Goal: Information Seeking & Learning: Check status

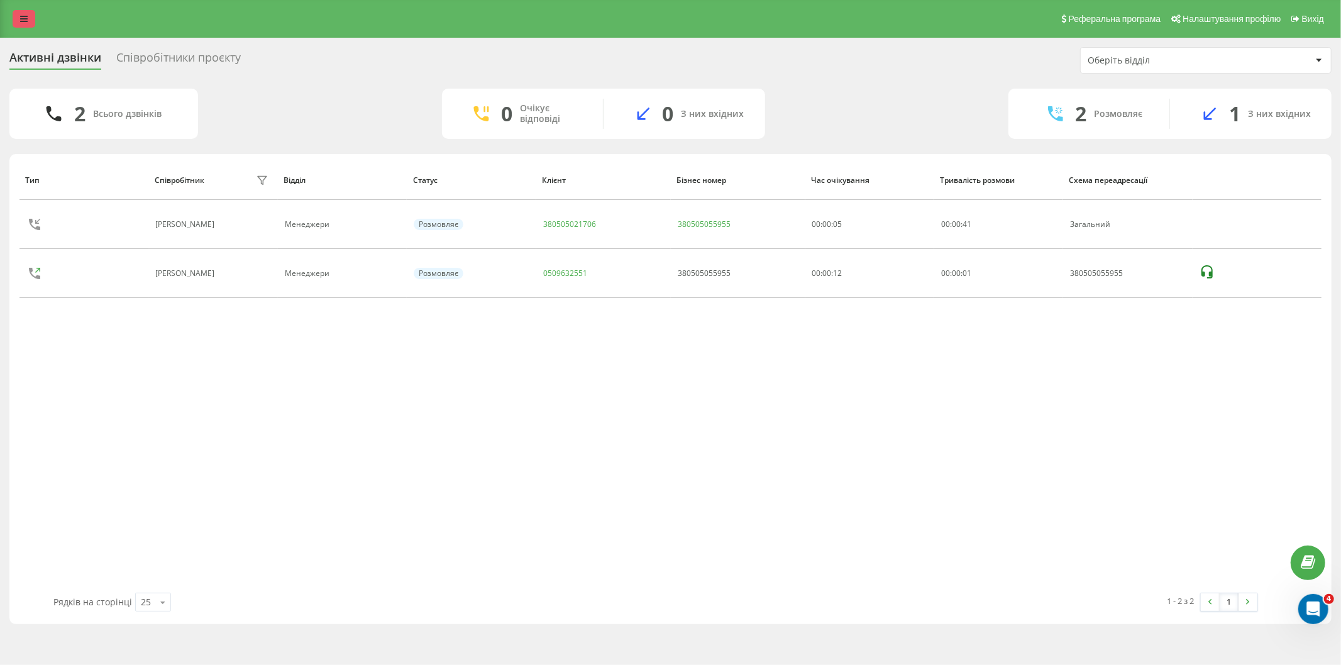
click at [21, 11] on link at bounding box center [24, 19] width 23 height 18
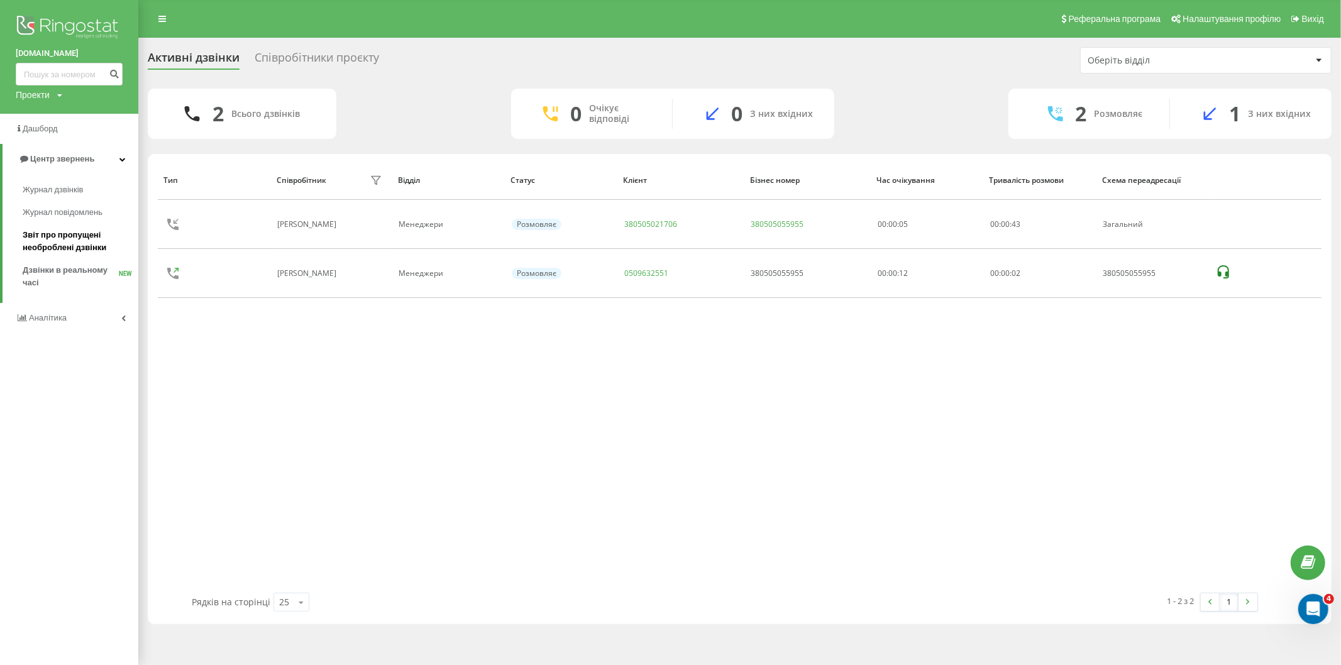
click at [31, 236] on span "Звіт про пропущені необроблені дзвінки" at bounding box center [77, 241] width 109 height 25
click at [76, 235] on span "Звіт про пропущені необроблені дзвінки" at bounding box center [77, 241] width 109 height 25
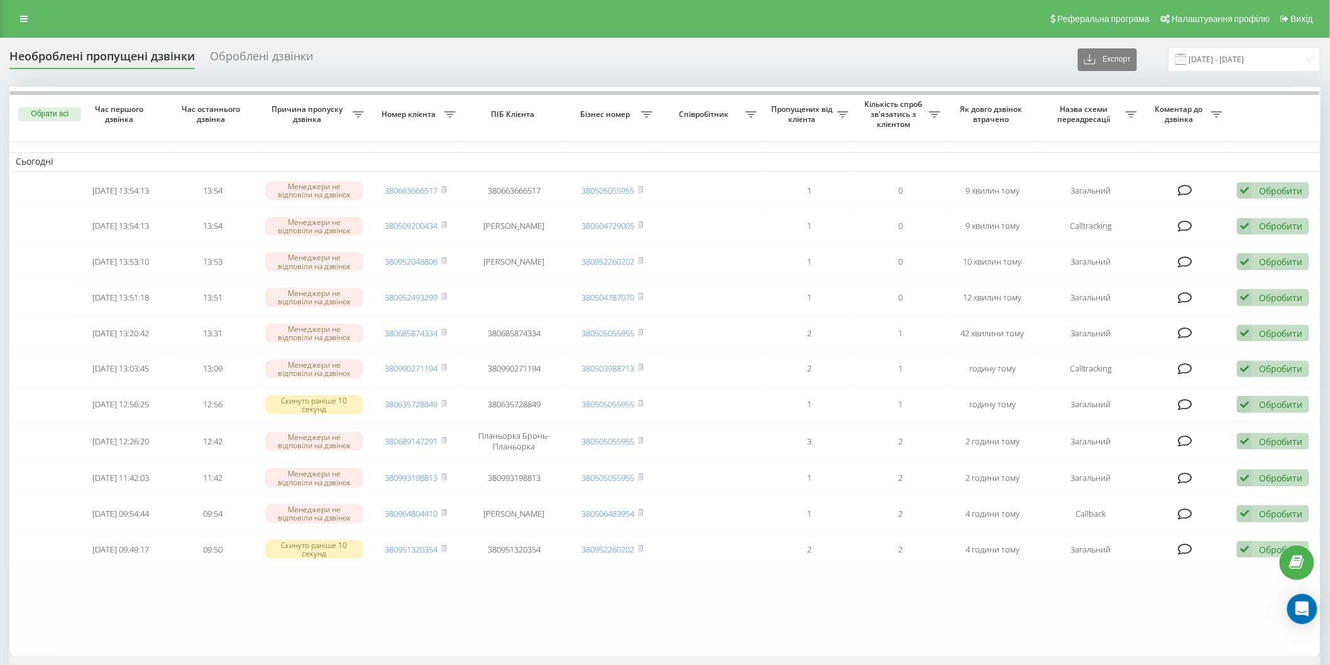
click at [23, 13] on link at bounding box center [24, 19] width 23 height 18
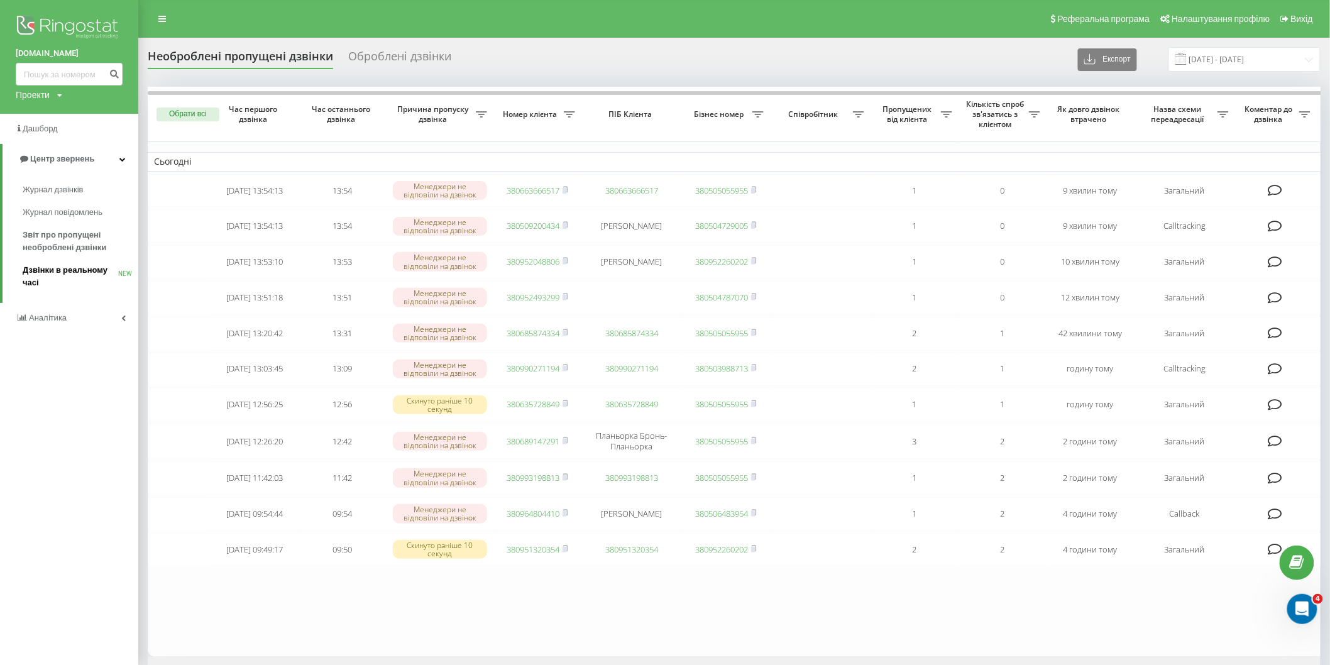
click at [58, 266] on span "Дзвінки в реальному часі" at bounding box center [71, 276] width 96 height 25
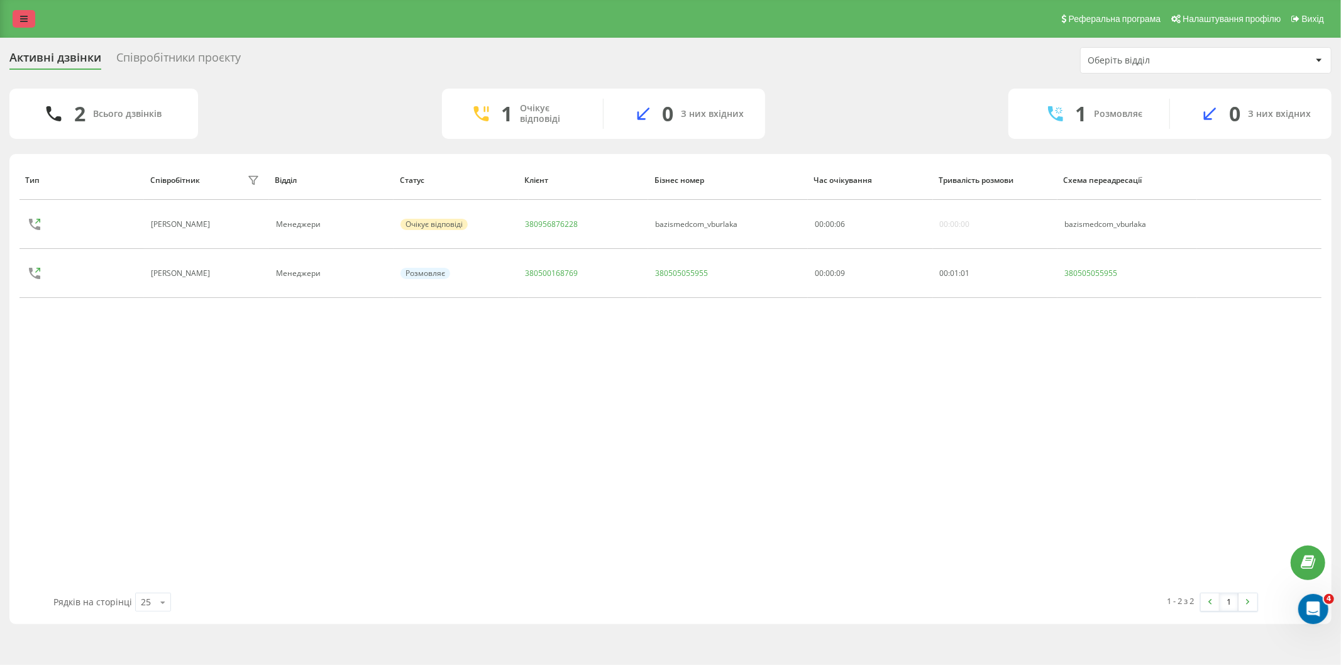
click at [21, 18] on icon at bounding box center [24, 18] width 8 height 9
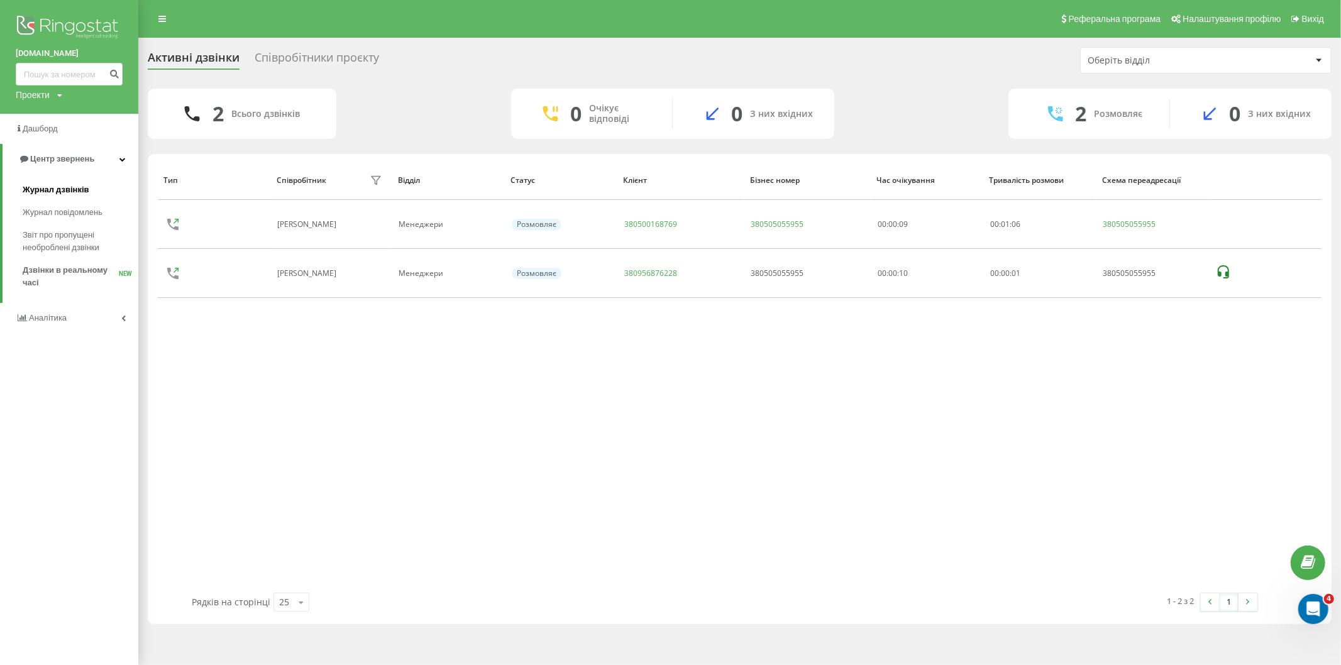
click at [53, 180] on link "Журнал дзвінків" at bounding box center [81, 190] width 116 height 23
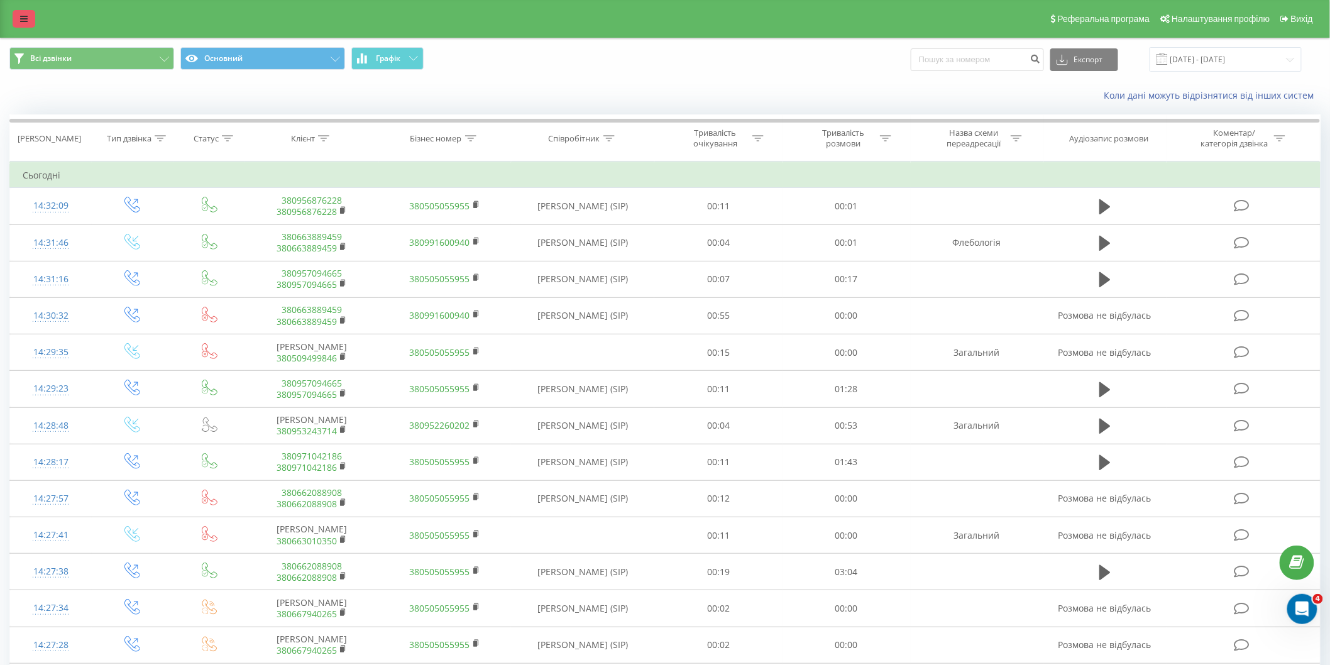
click at [14, 14] on link at bounding box center [24, 19] width 23 height 18
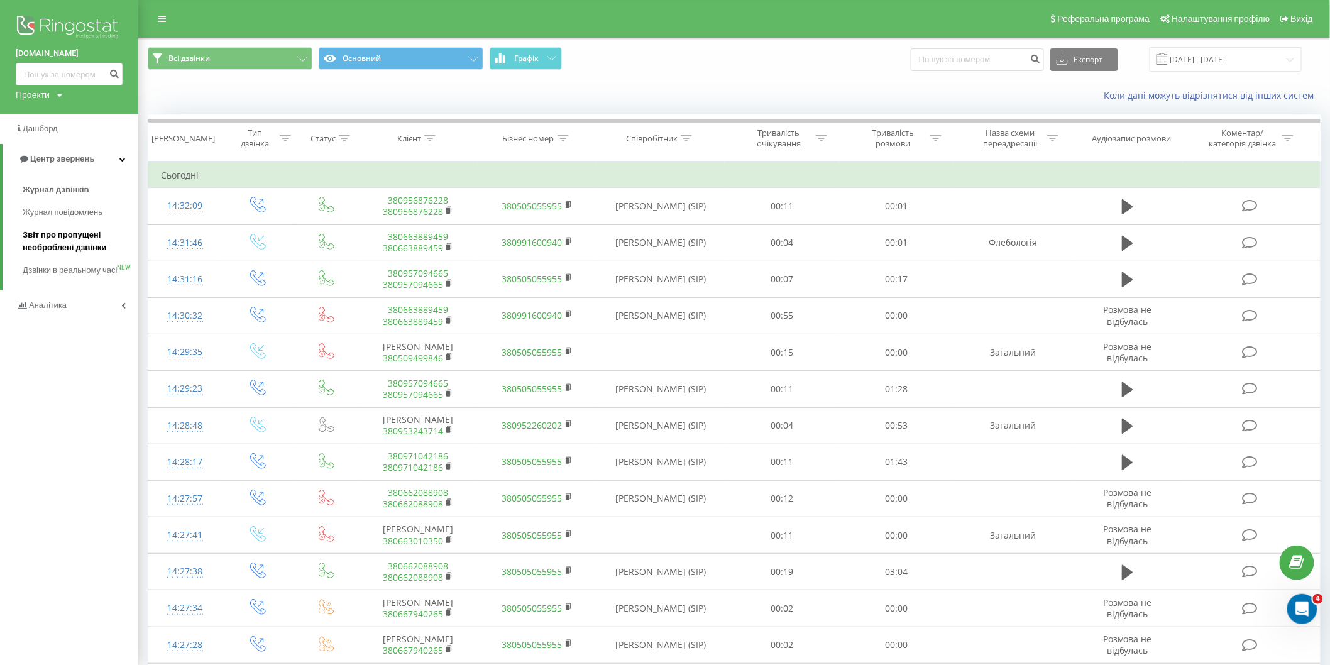
click at [28, 258] on link "Звіт про пропущені необроблені дзвінки" at bounding box center [81, 241] width 116 height 35
click at [28, 262] on link "Дзвінки в реальному часі NEW" at bounding box center [81, 276] width 116 height 35
click at [52, 271] on span "Дзвінки в реальному часі" at bounding box center [71, 276] width 96 height 25
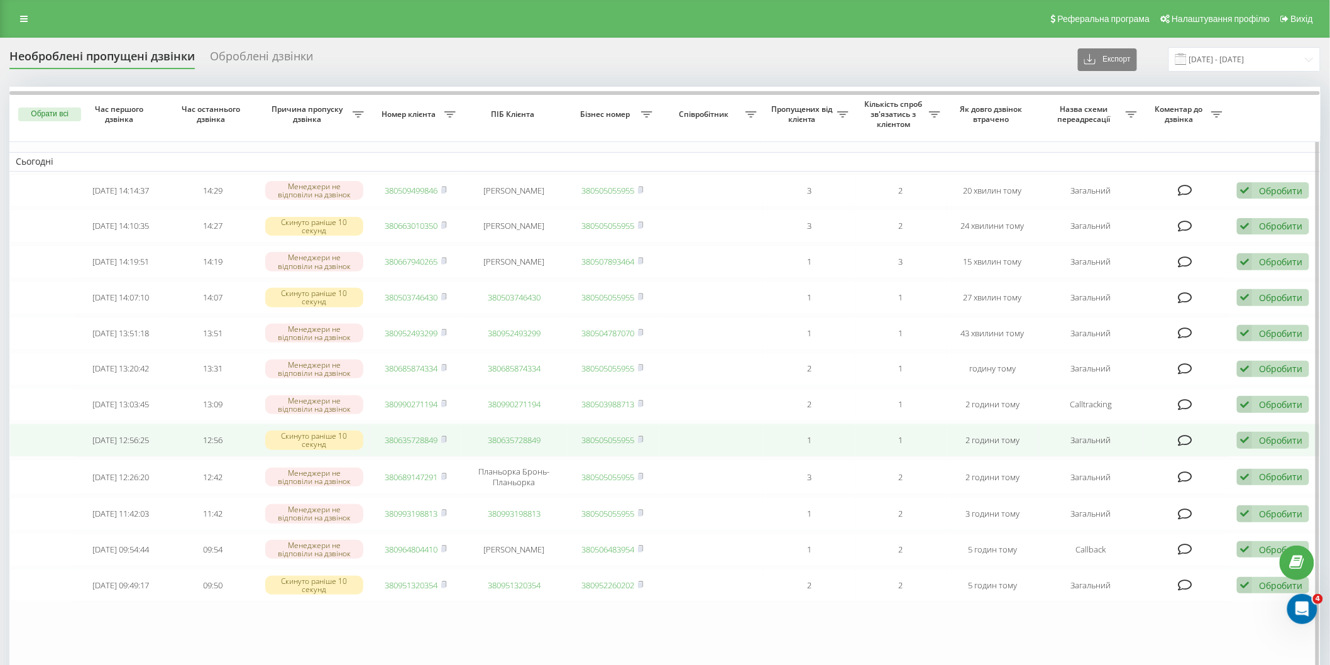
click at [426, 437] on link "380635728849" at bounding box center [411, 439] width 53 height 11
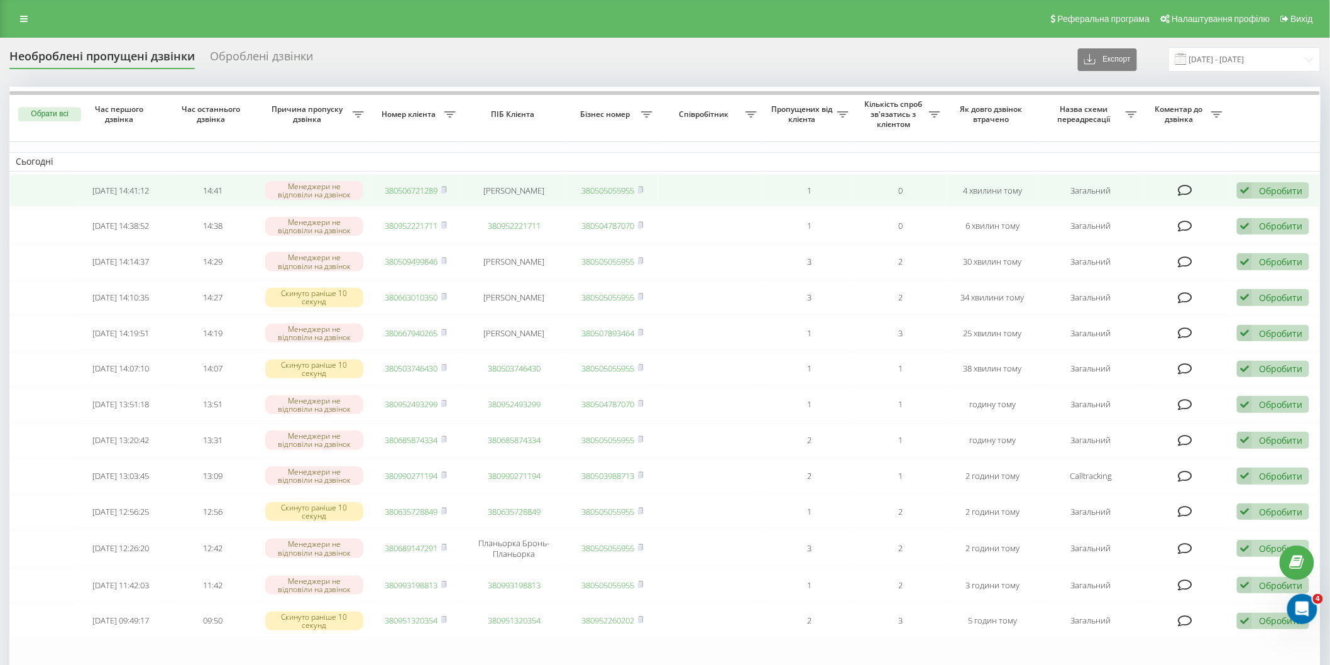
click at [409, 187] on link "380506721289" at bounding box center [411, 190] width 53 height 11
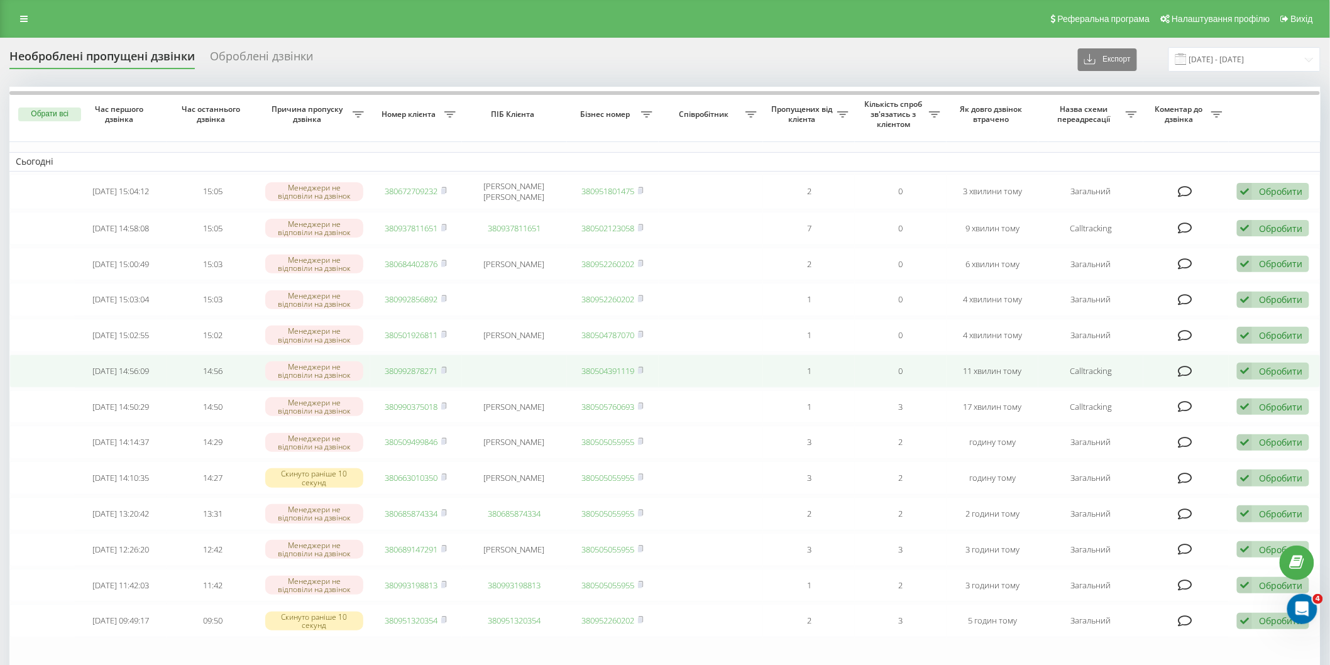
click at [404, 367] on link "380992878271" at bounding box center [411, 370] width 53 height 11
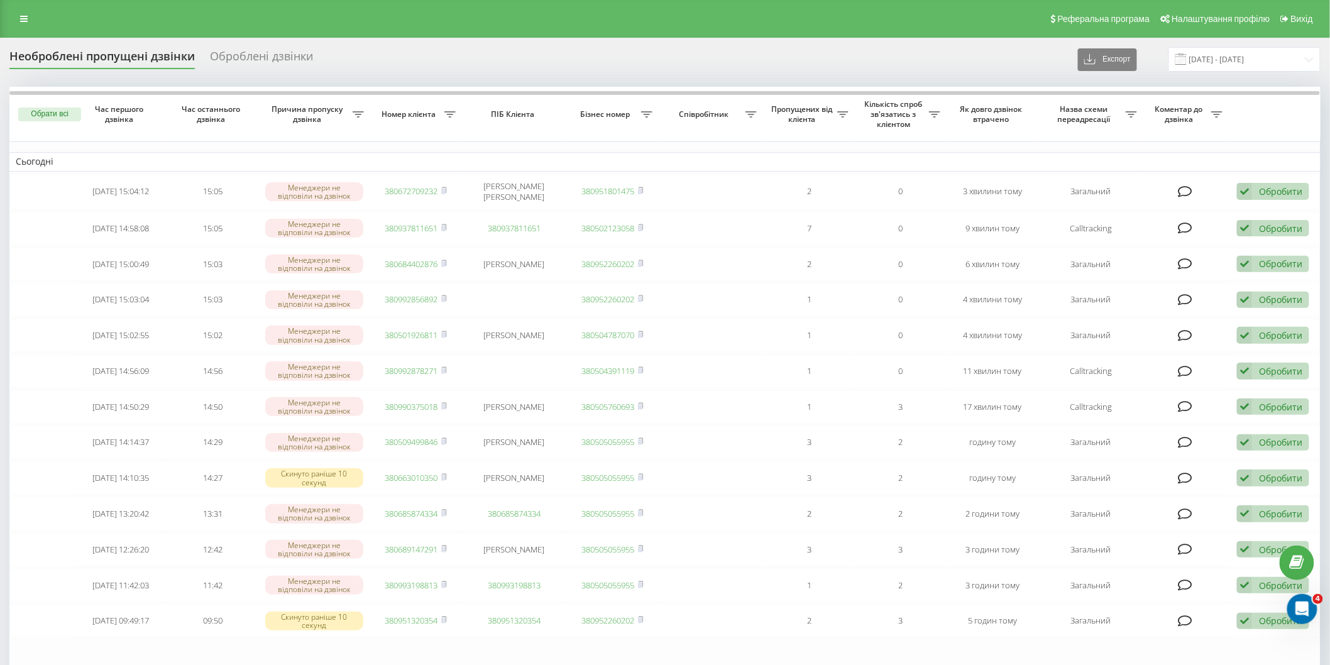
click at [668, 65] on div "Необроблені пропущені дзвінки Оброблені дзвінки Експорт .csv .xlsx [DATE] - [DA…" at bounding box center [664, 59] width 1311 height 25
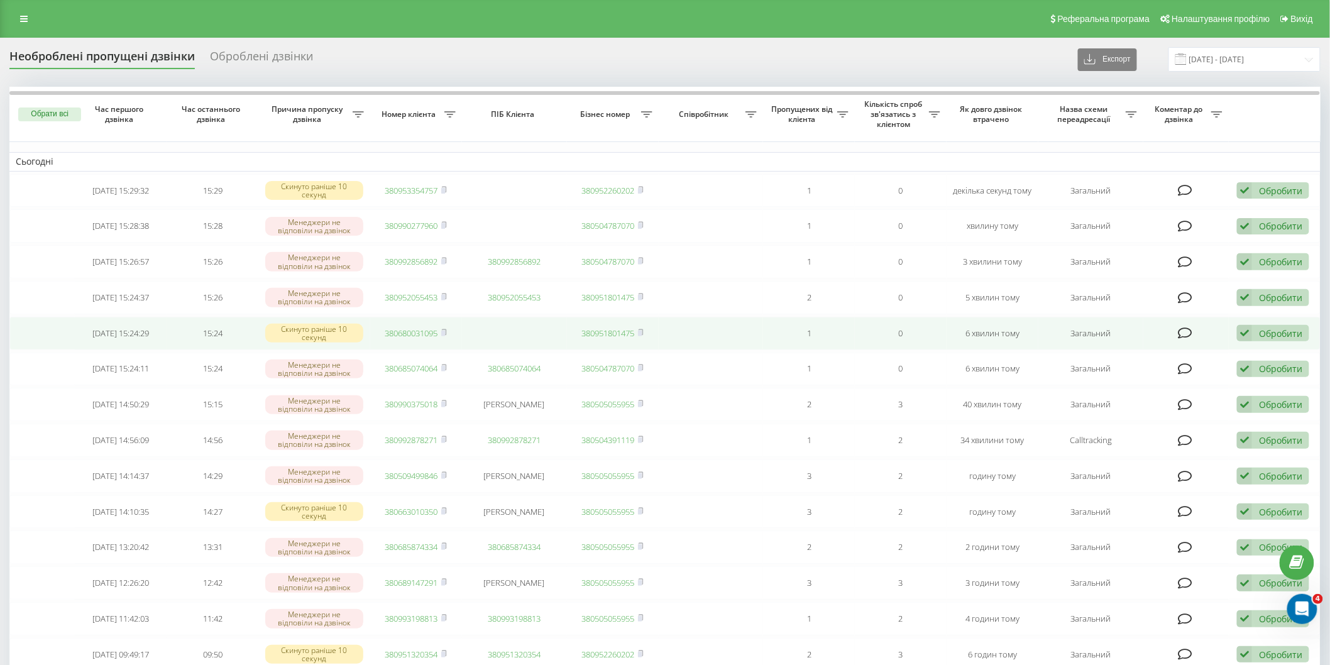
click at [402, 327] on link "380680031095" at bounding box center [411, 332] width 53 height 11
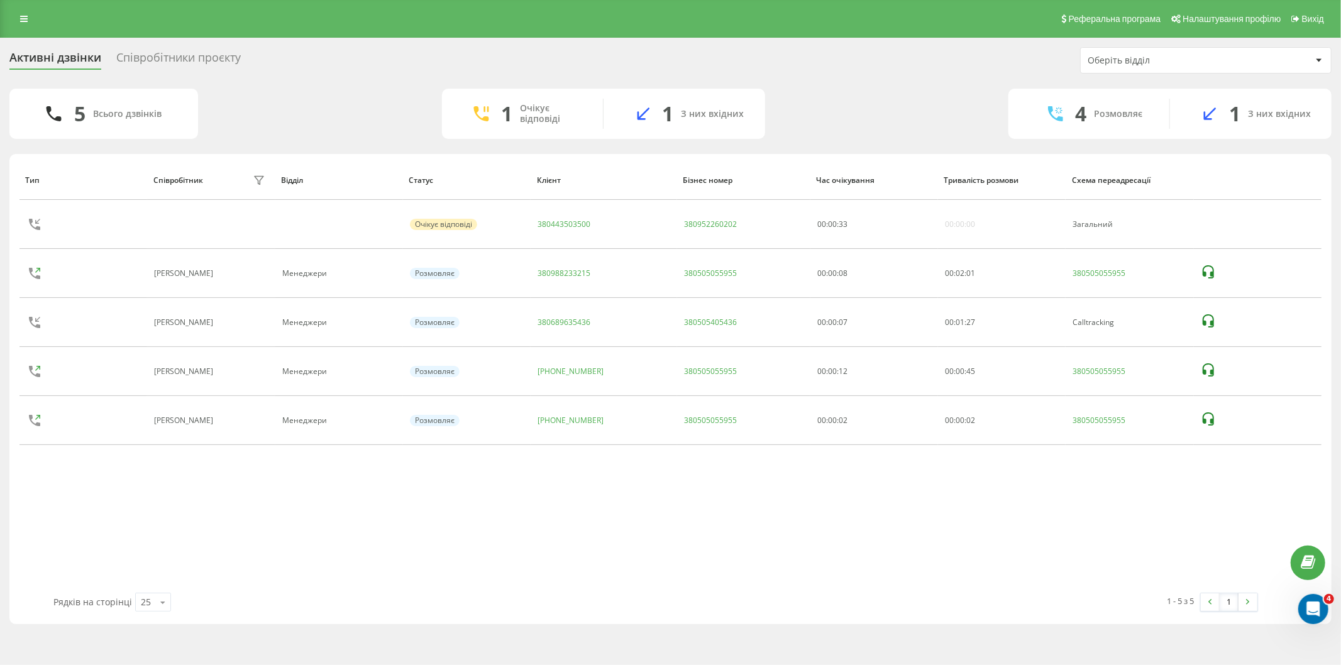
click at [476, 531] on div "Тип Співробітник фільтру Відділ Статус Клієнт Бізнес номер Час очікування Трива…" at bounding box center [670, 376] width 1302 height 432
click at [344, 84] on div "Активні дзвінки Співробітники проєкту Оберіть відділ 5 Всього дзвінків 2 Очікує…" at bounding box center [670, 335] width 1322 height 577
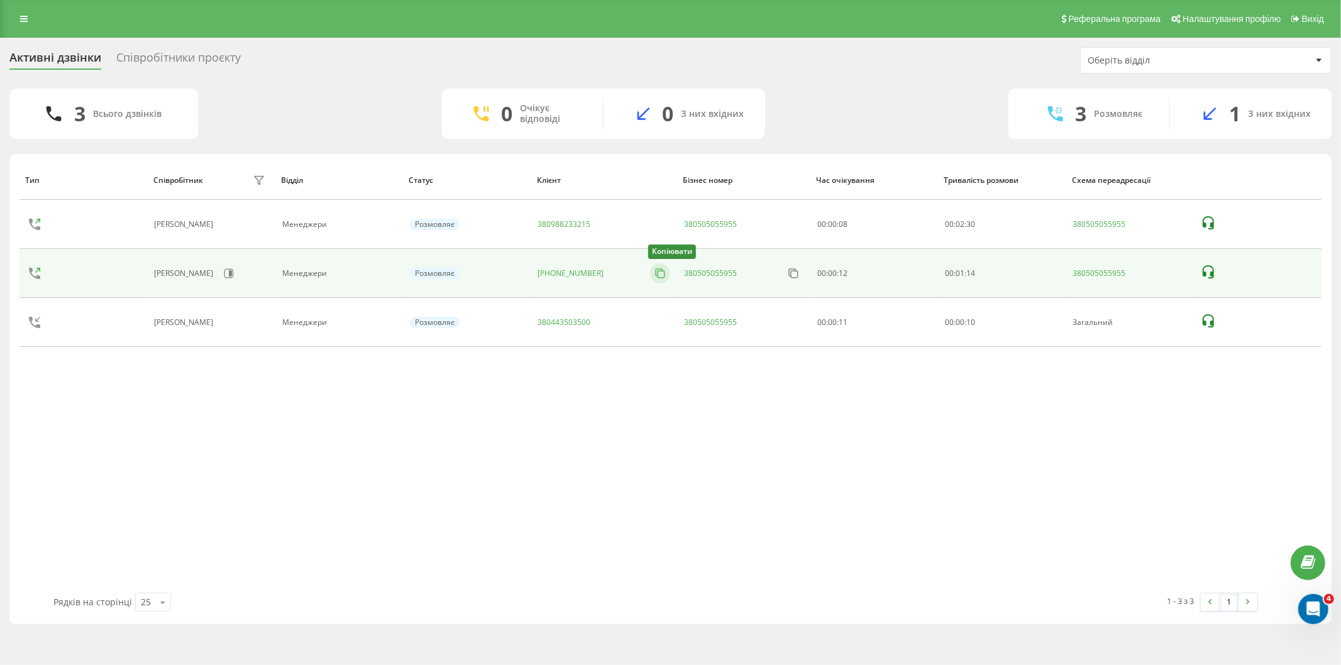
click at [661, 272] on rect at bounding box center [660, 274] width 7 height 7
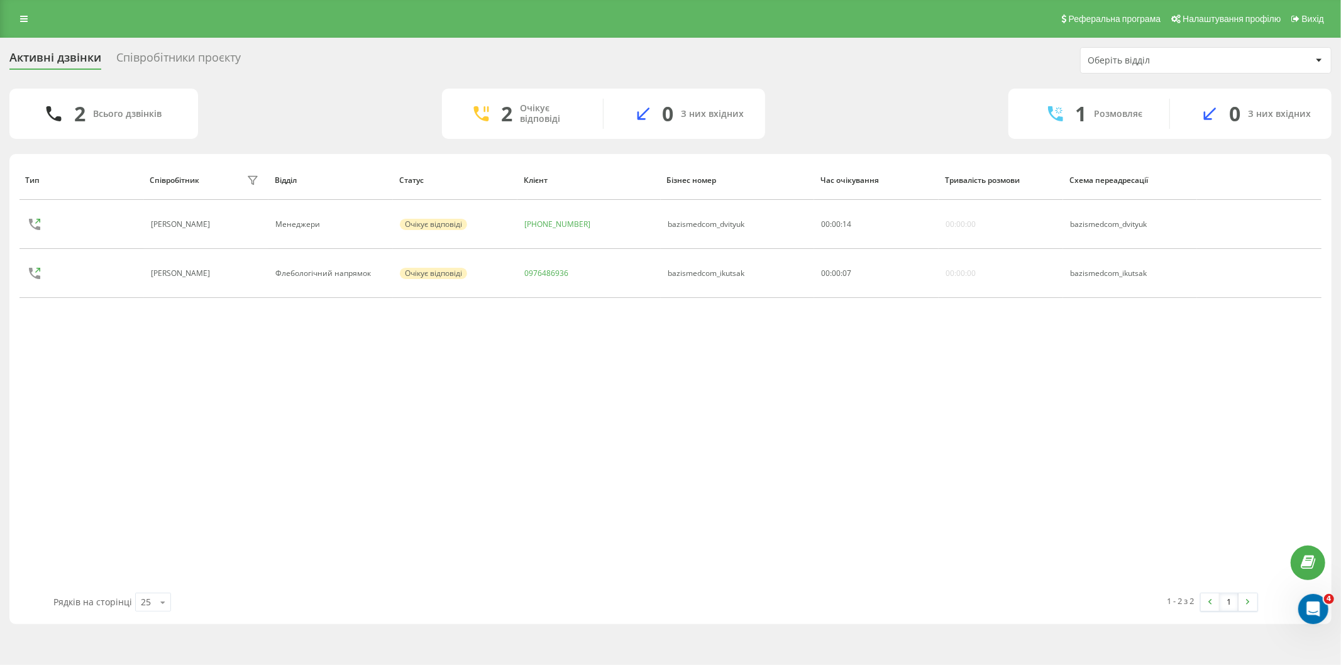
click at [495, 436] on div "Тип Співробітник фільтру Відділ Статус Клієнт Бізнес номер Час очікування Трива…" at bounding box center [670, 376] width 1302 height 432
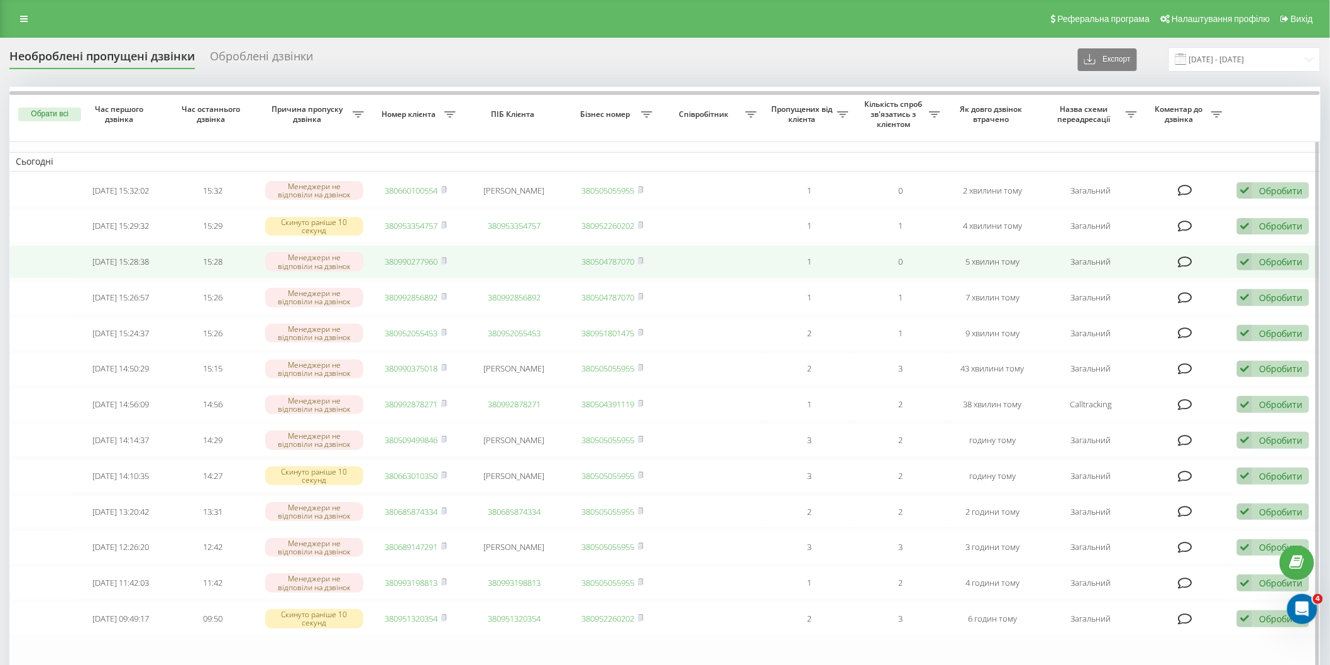
click at [425, 262] on link "380990277960" at bounding box center [411, 261] width 53 height 11
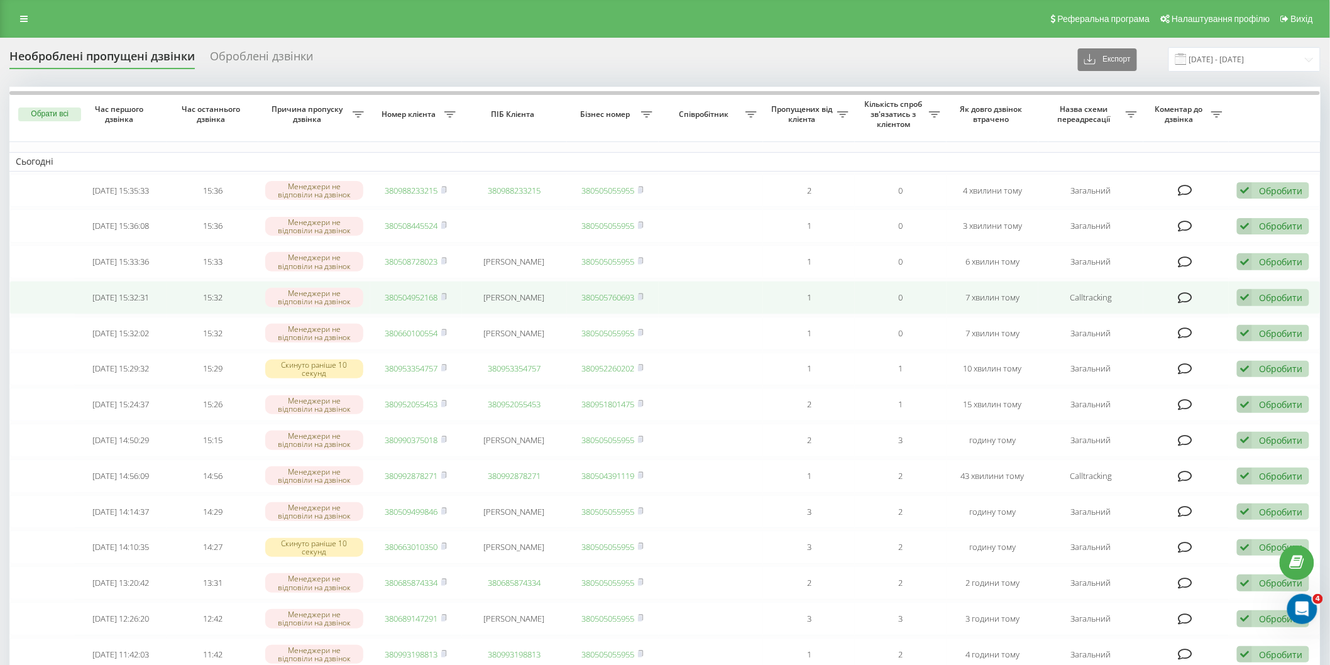
click at [401, 297] on link "380504952168" at bounding box center [411, 297] width 53 height 11
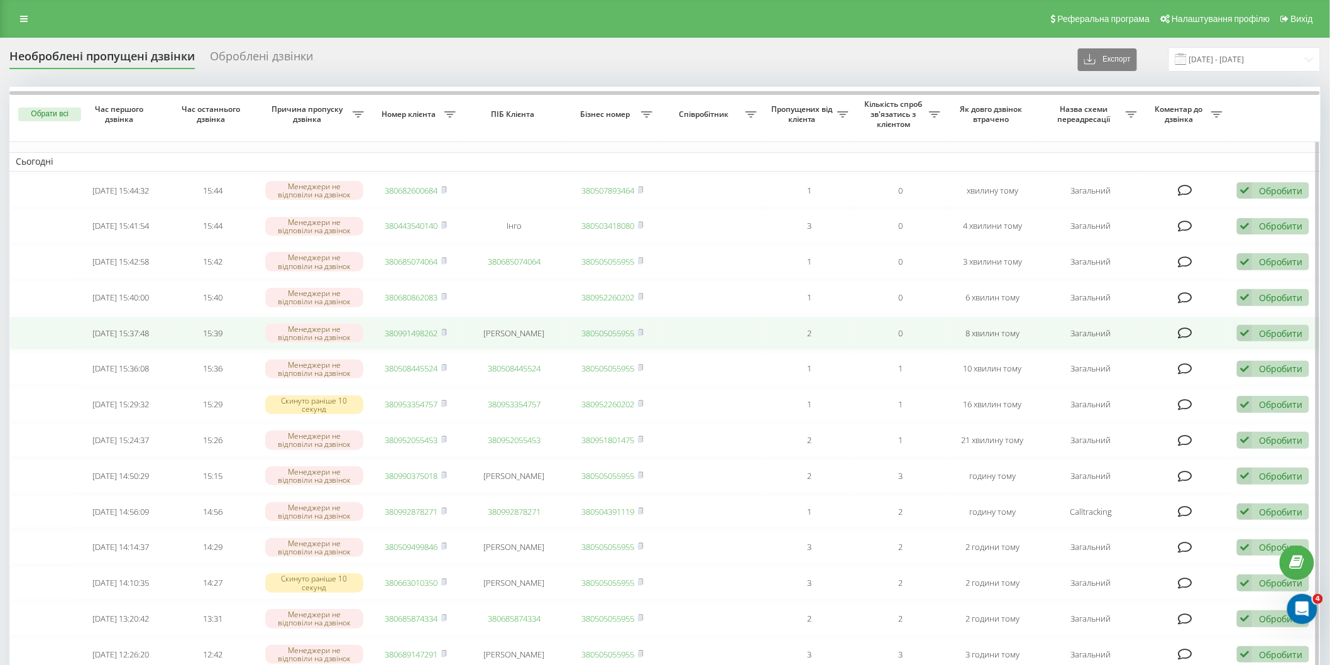
click at [405, 331] on link "380991498262" at bounding box center [411, 332] width 53 height 11
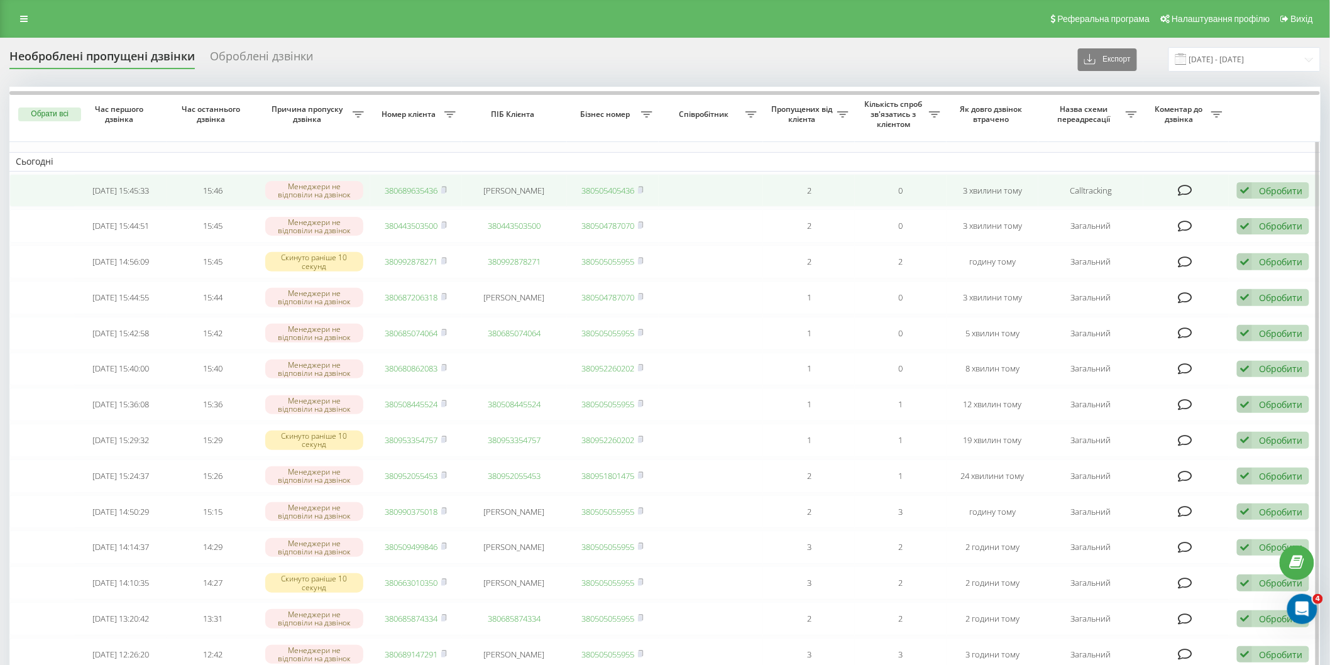
click at [424, 190] on link "380689635436" at bounding box center [411, 190] width 53 height 11
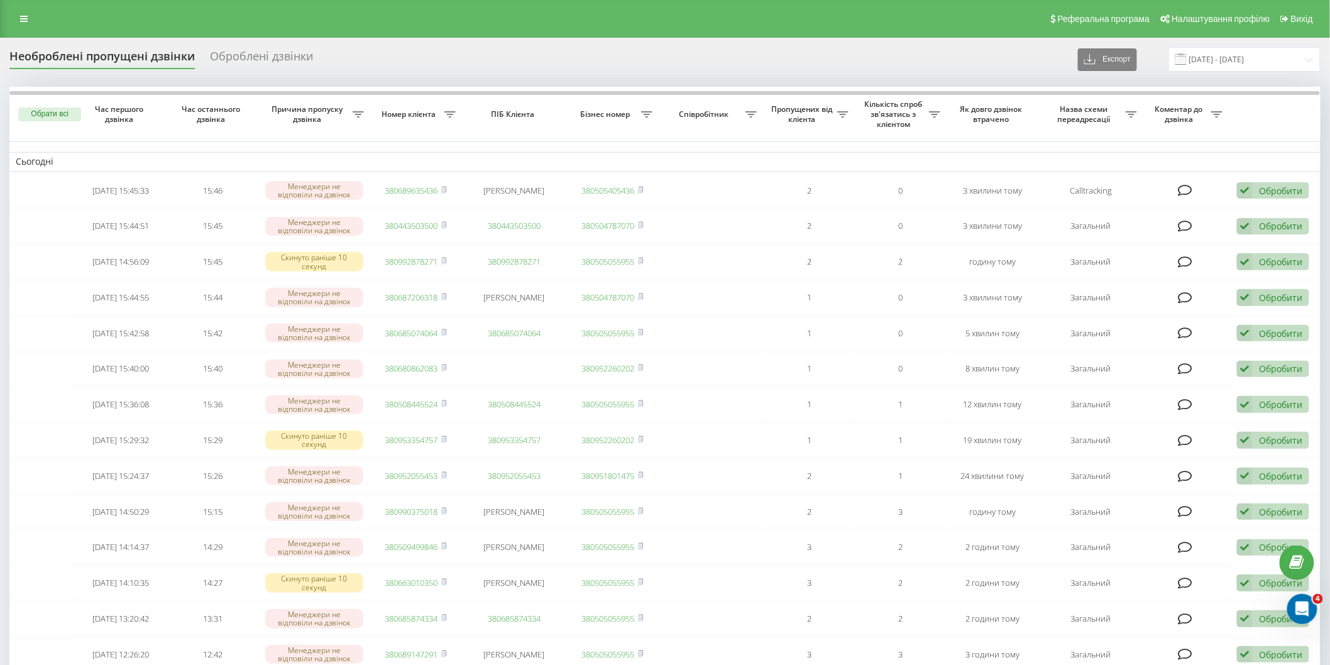
drag, startPoint x: 448, startPoint y: 52, endPoint x: 450, endPoint y: 63, distance: 11.0
click at [448, 53] on div "Необроблені пропущені дзвінки Оброблені дзвінки Експорт .csv .xlsx 23.09.2025 -…" at bounding box center [664, 59] width 1311 height 25
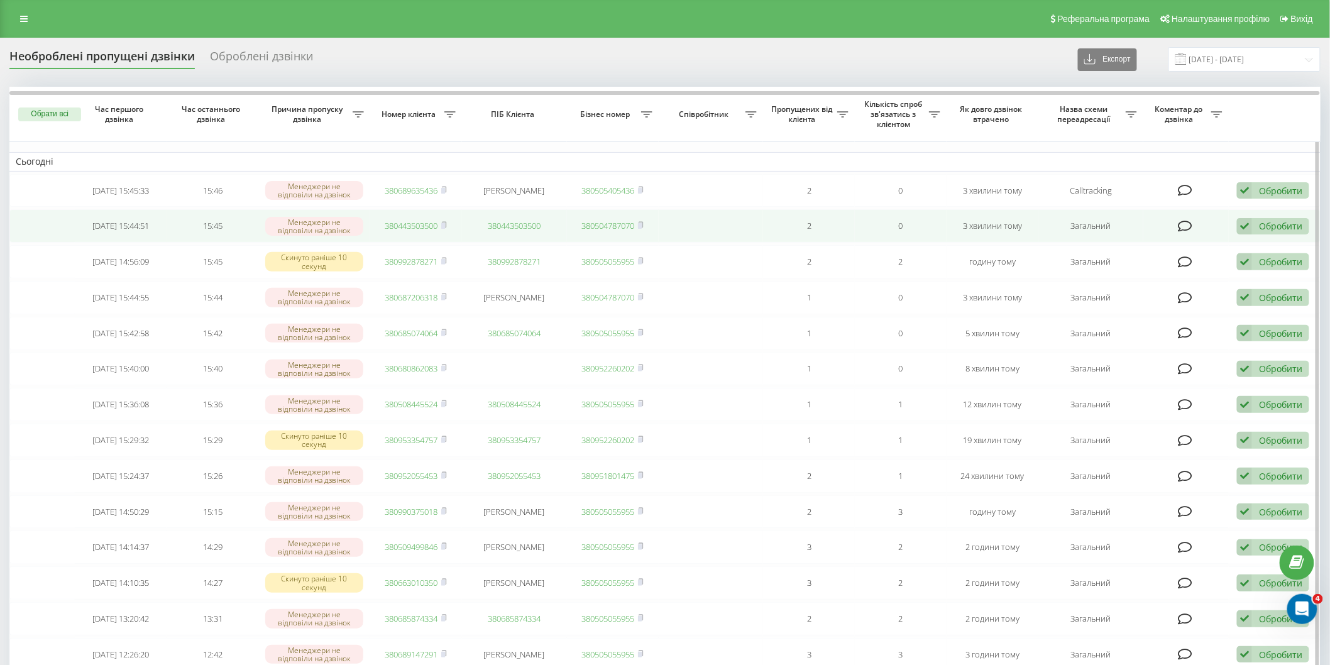
click at [420, 226] on link "380443503500" at bounding box center [411, 225] width 53 height 11
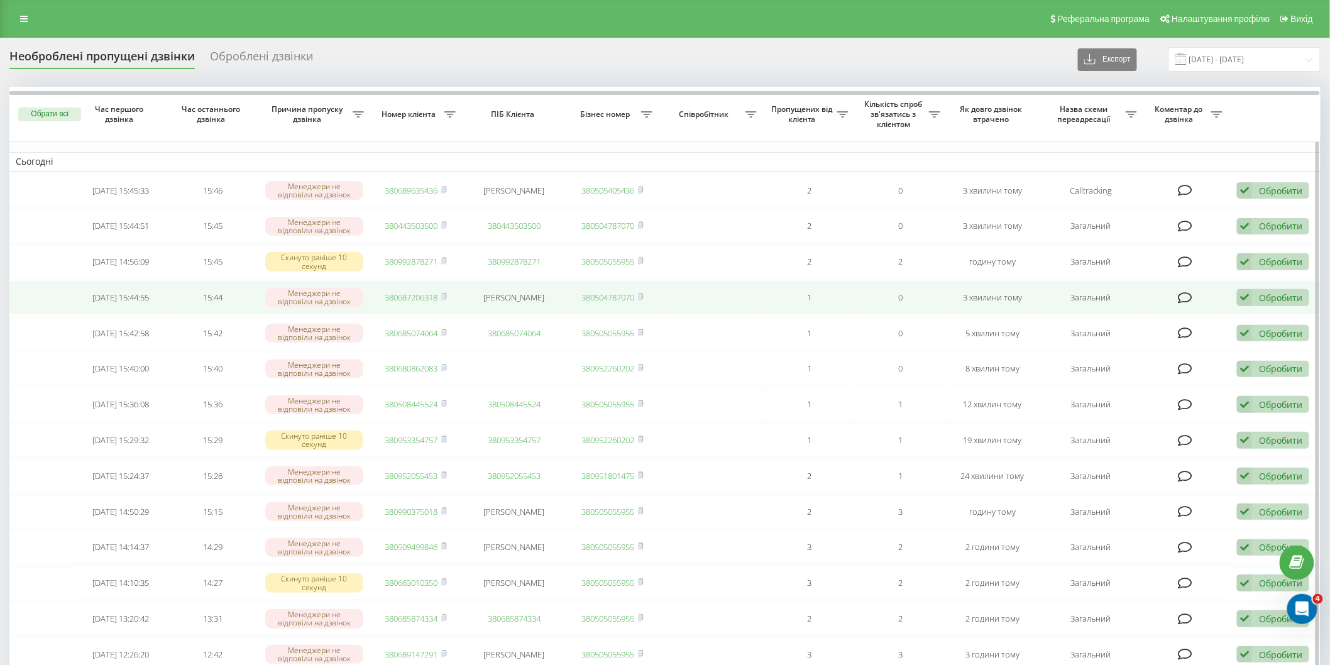
click at [405, 297] on link "380687206318" at bounding box center [411, 297] width 53 height 11
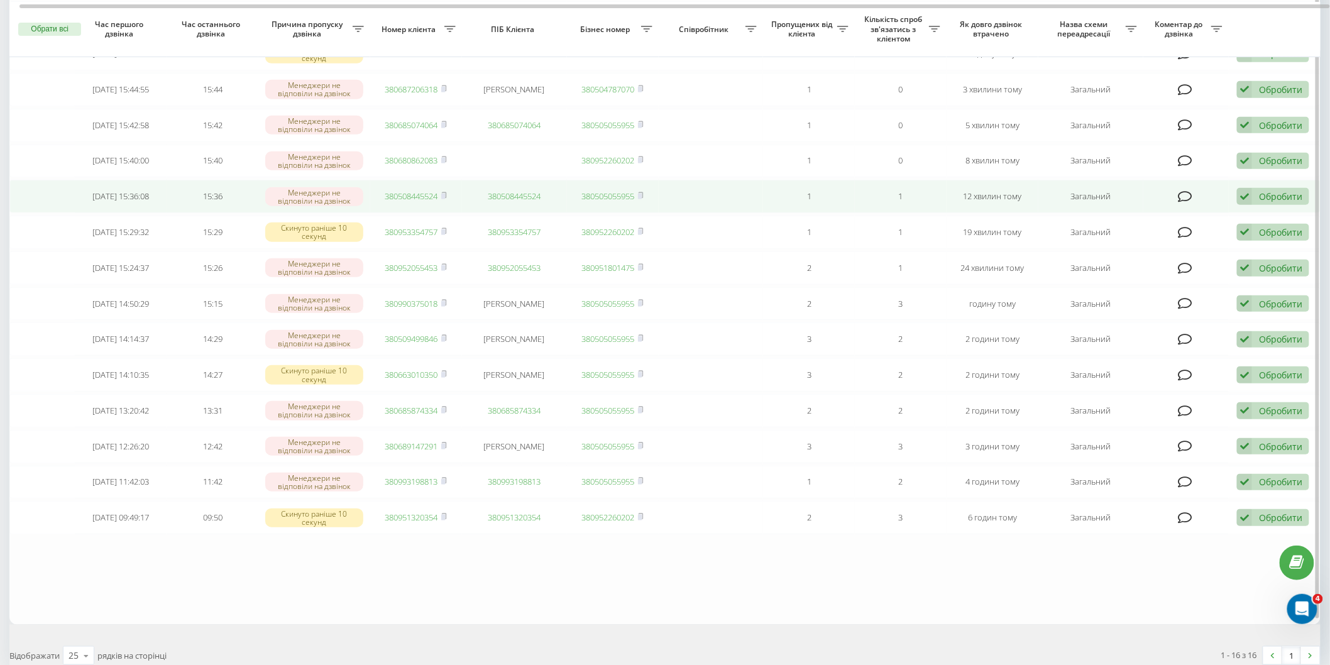
scroll to position [209, 0]
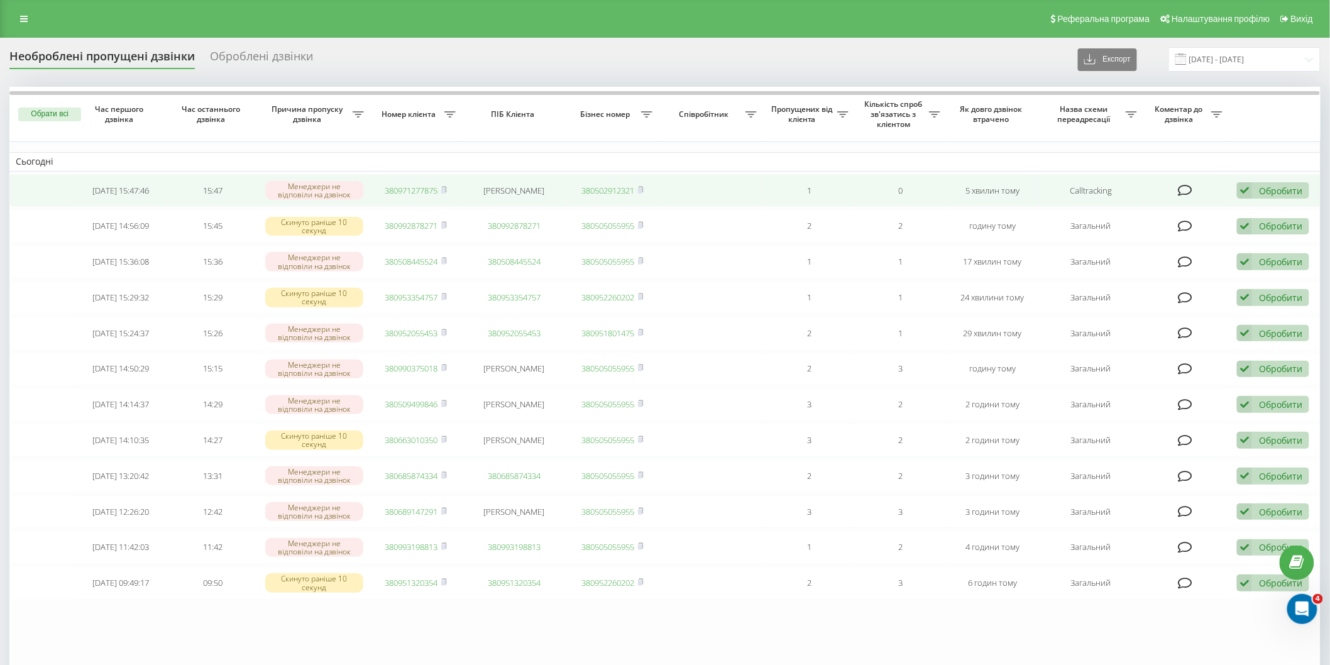
click at [388, 187] on link "380971277875" at bounding box center [411, 190] width 53 height 11
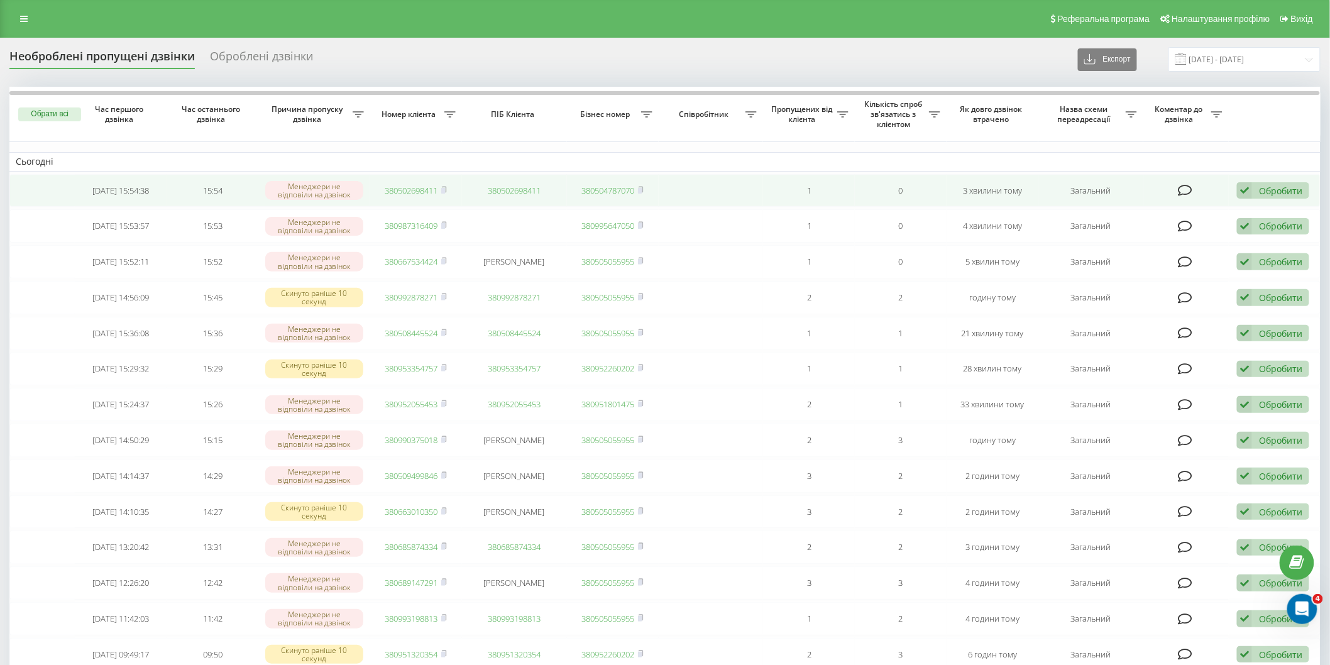
click at [427, 186] on link "380502698411" at bounding box center [411, 190] width 53 height 11
click at [405, 193] on link "380508750251" at bounding box center [411, 190] width 53 height 11
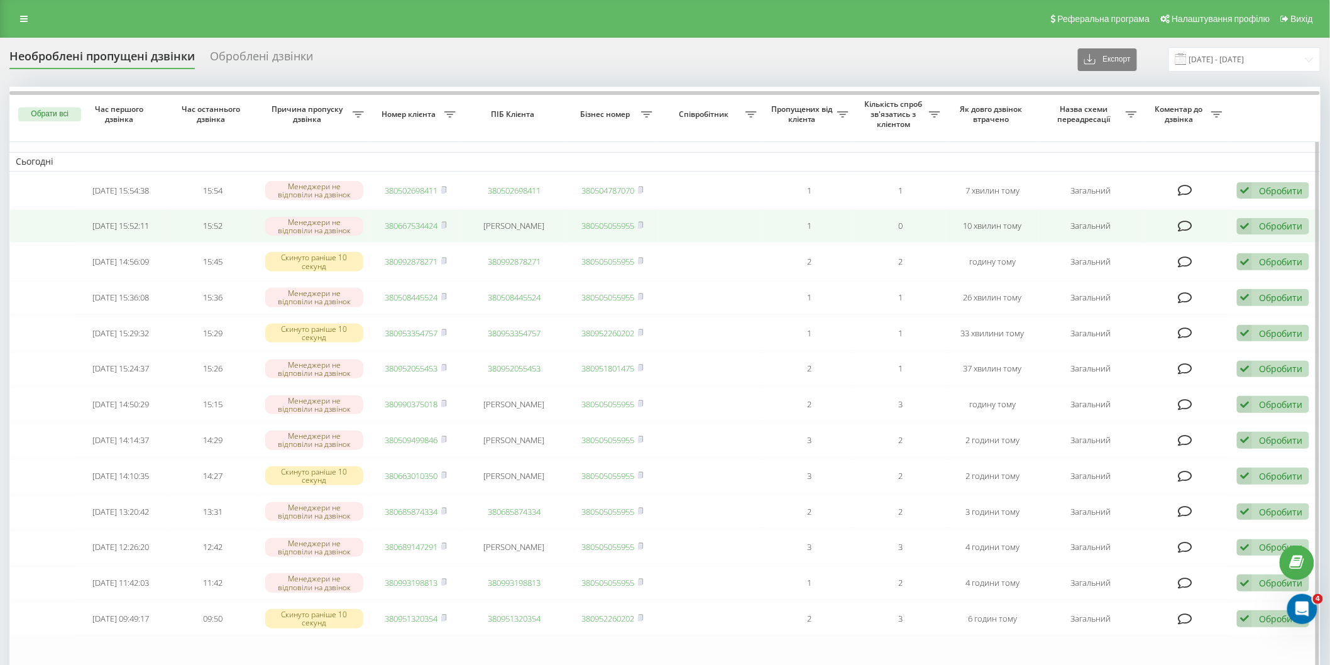
click at [426, 226] on link "380667534424" at bounding box center [411, 225] width 53 height 11
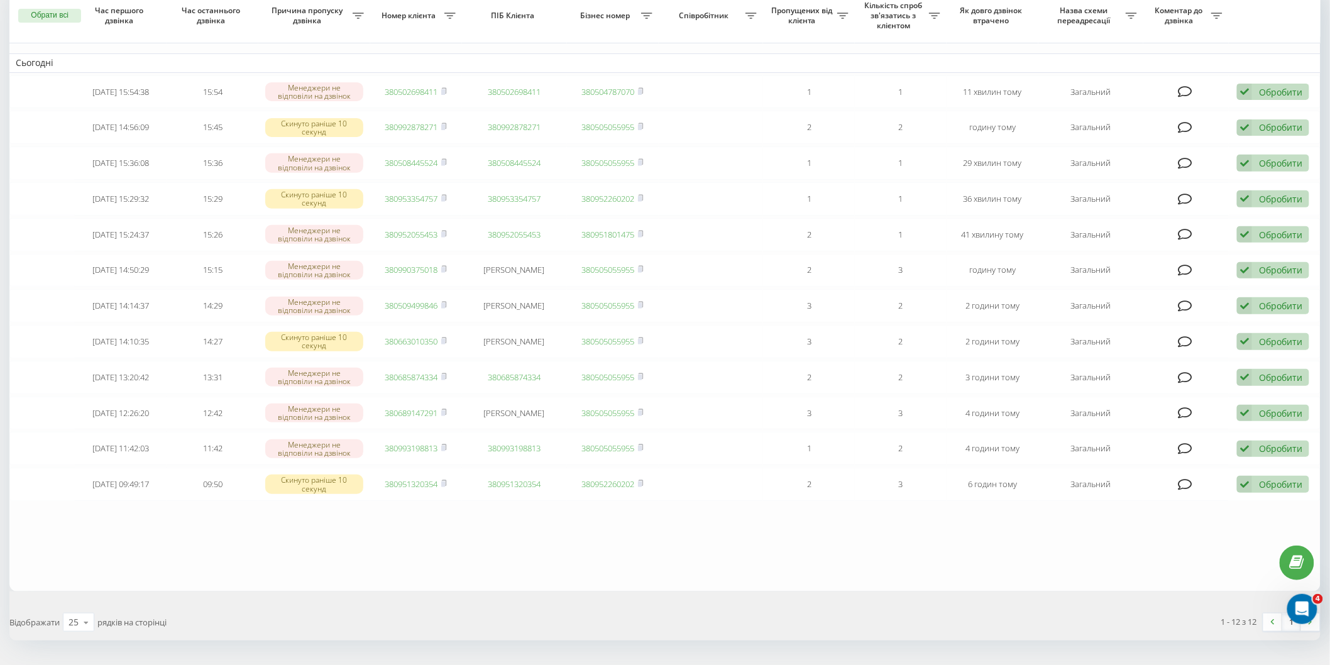
scroll to position [129, 0]
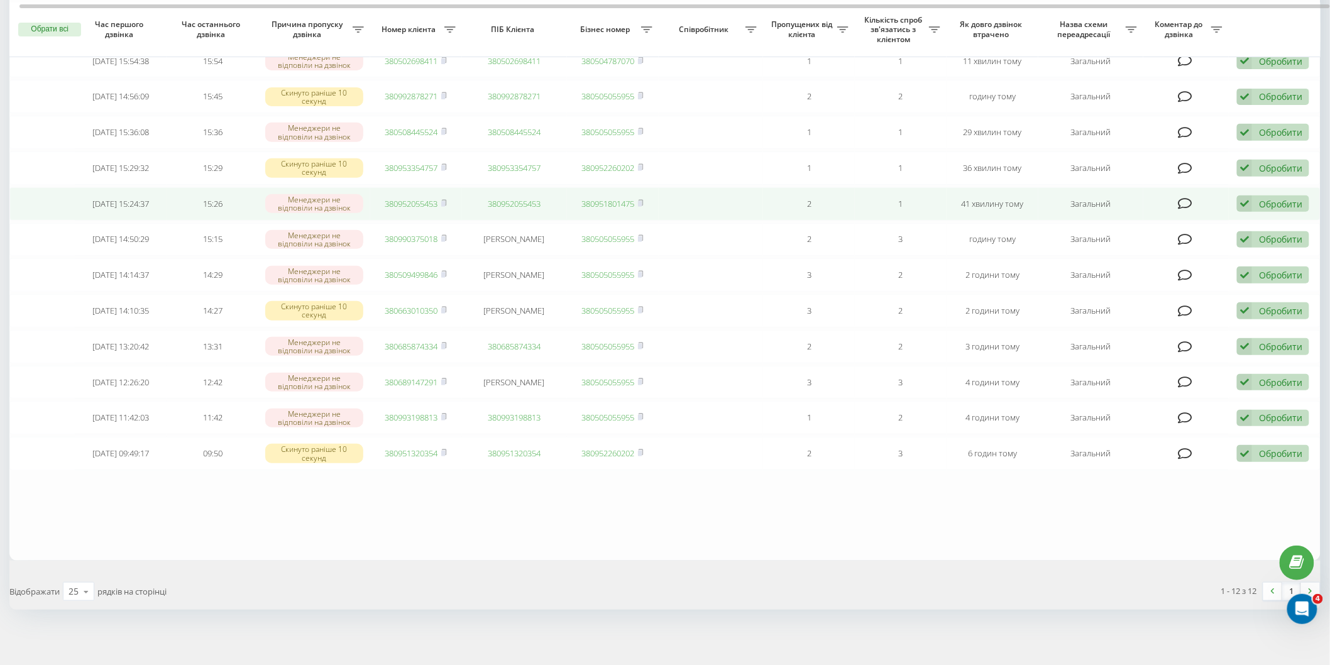
click at [401, 198] on link "380952055453" at bounding box center [411, 203] width 53 height 11
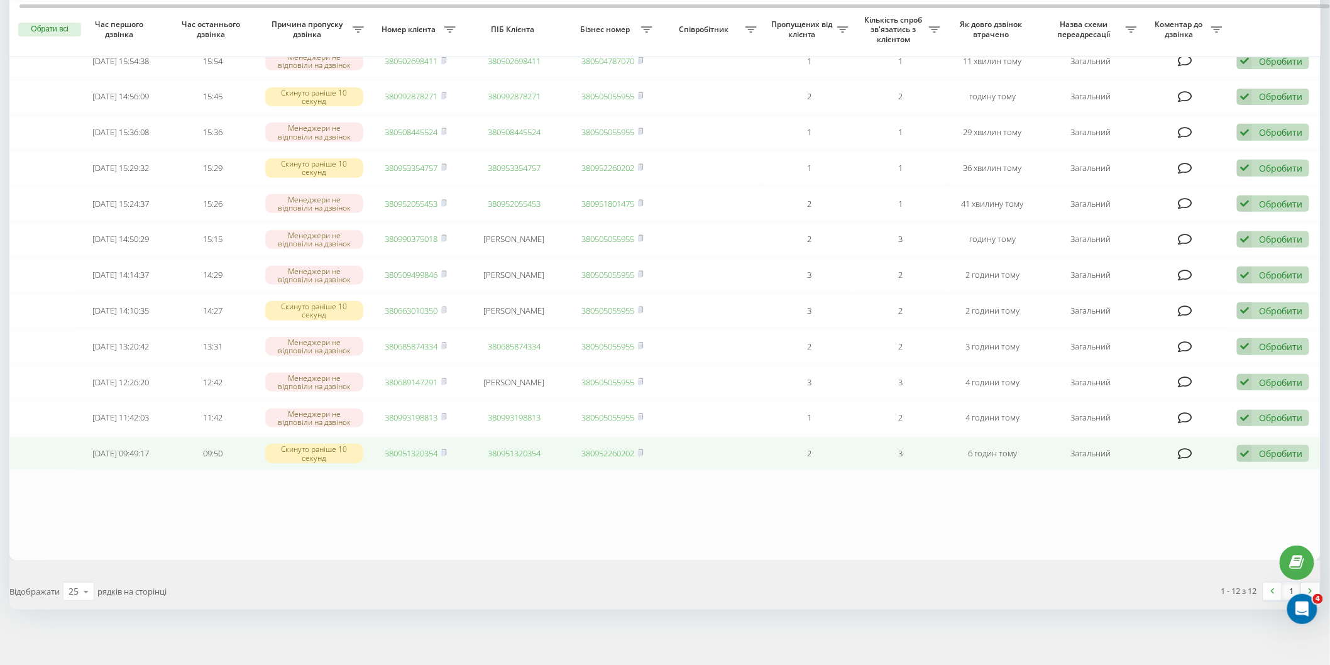
click at [422, 448] on link "380951320354" at bounding box center [411, 453] width 53 height 11
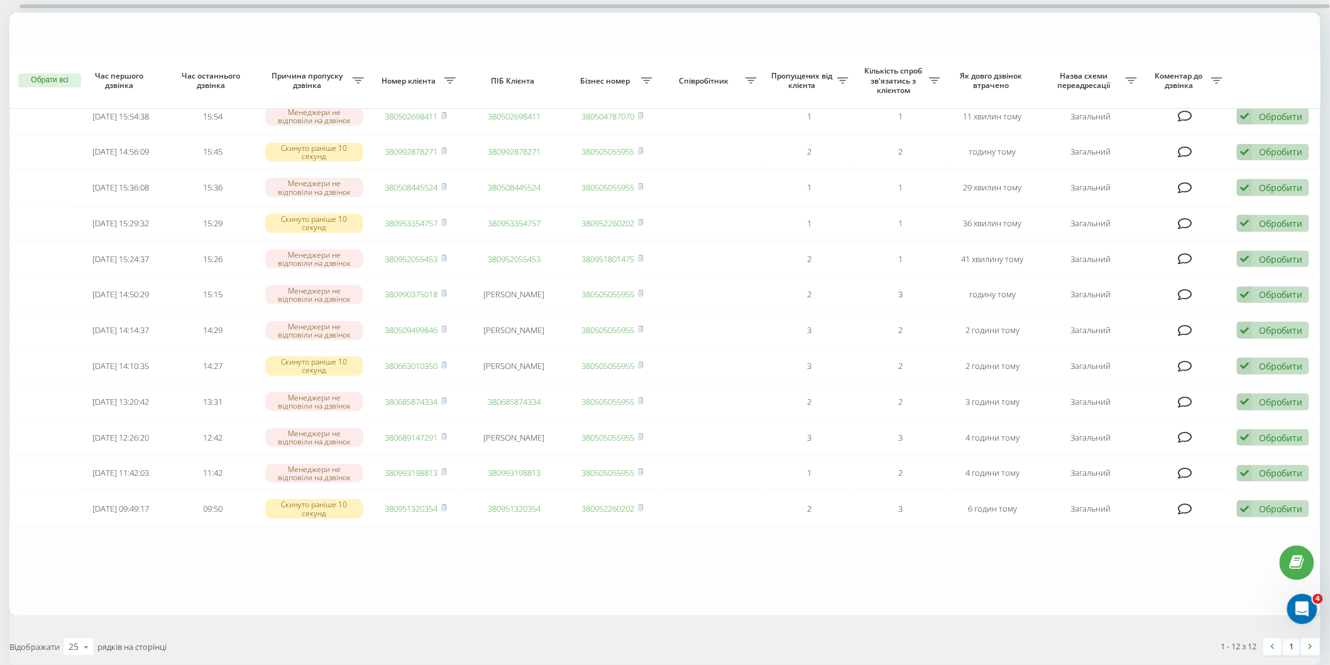
scroll to position [0, 0]
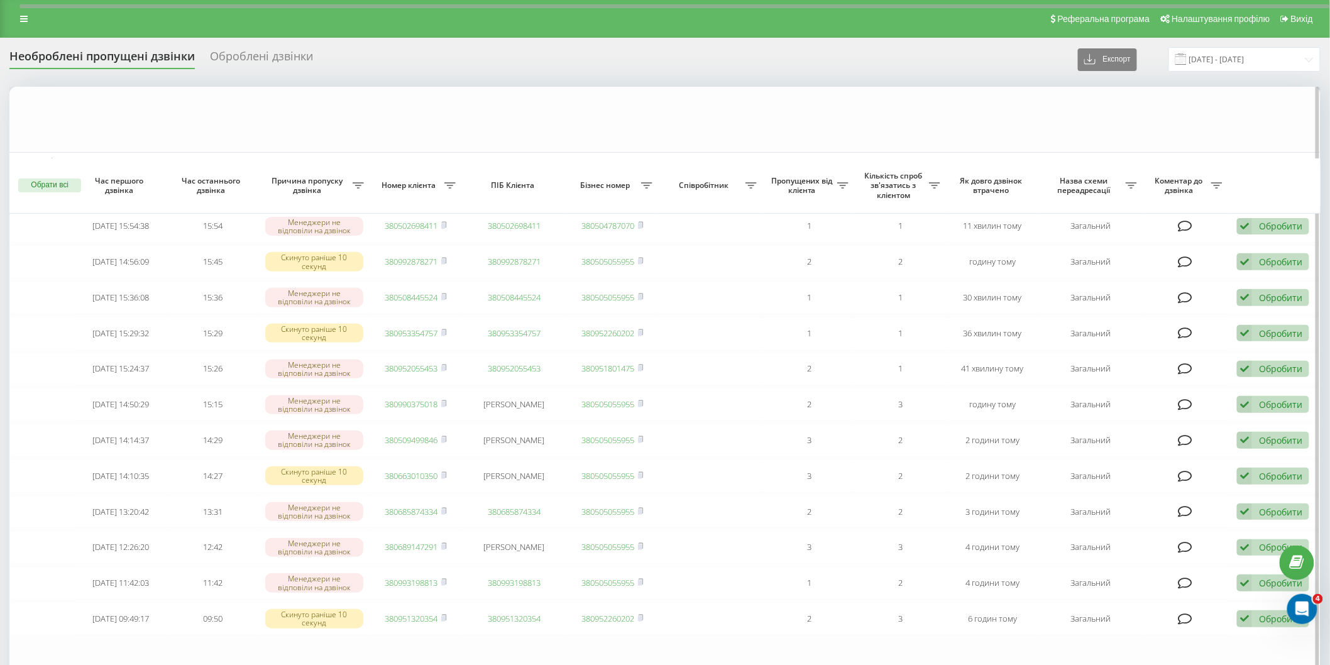
scroll to position [165, 0]
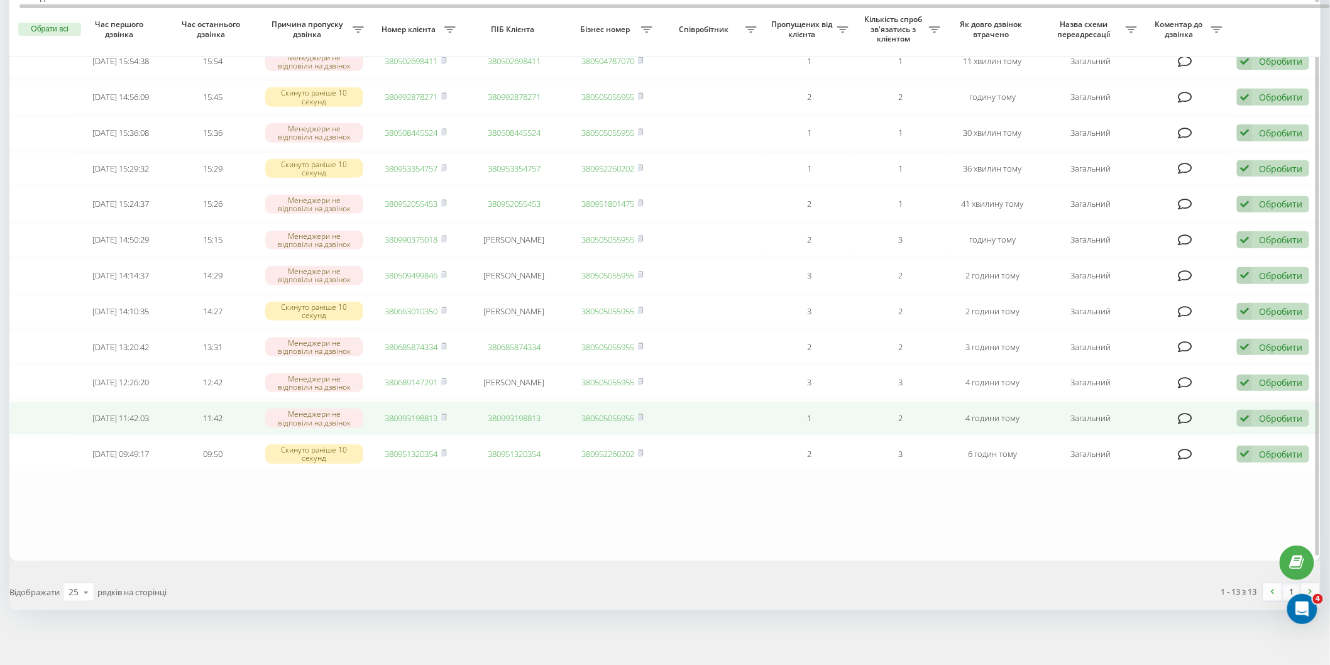
click at [421, 414] on link "380993198813" at bounding box center [411, 417] width 53 height 11
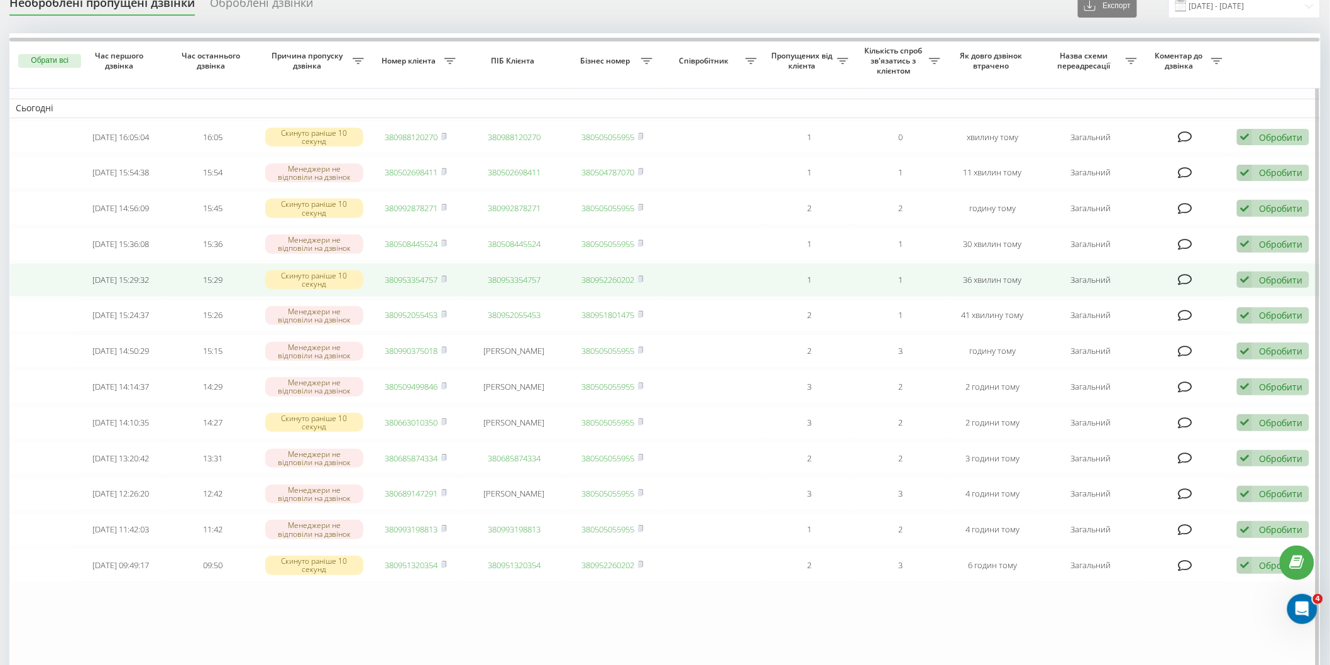
scroll to position [0, 0]
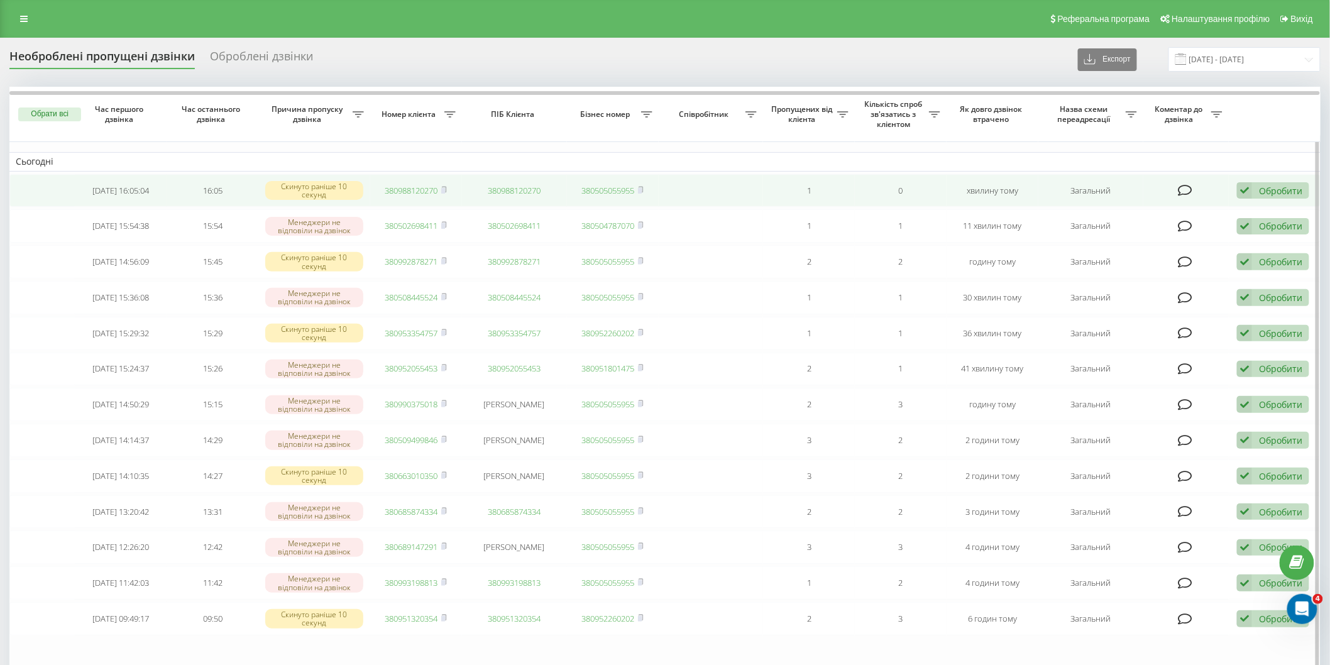
click at [391, 187] on link "380988120270" at bounding box center [411, 190] width 53 height 11
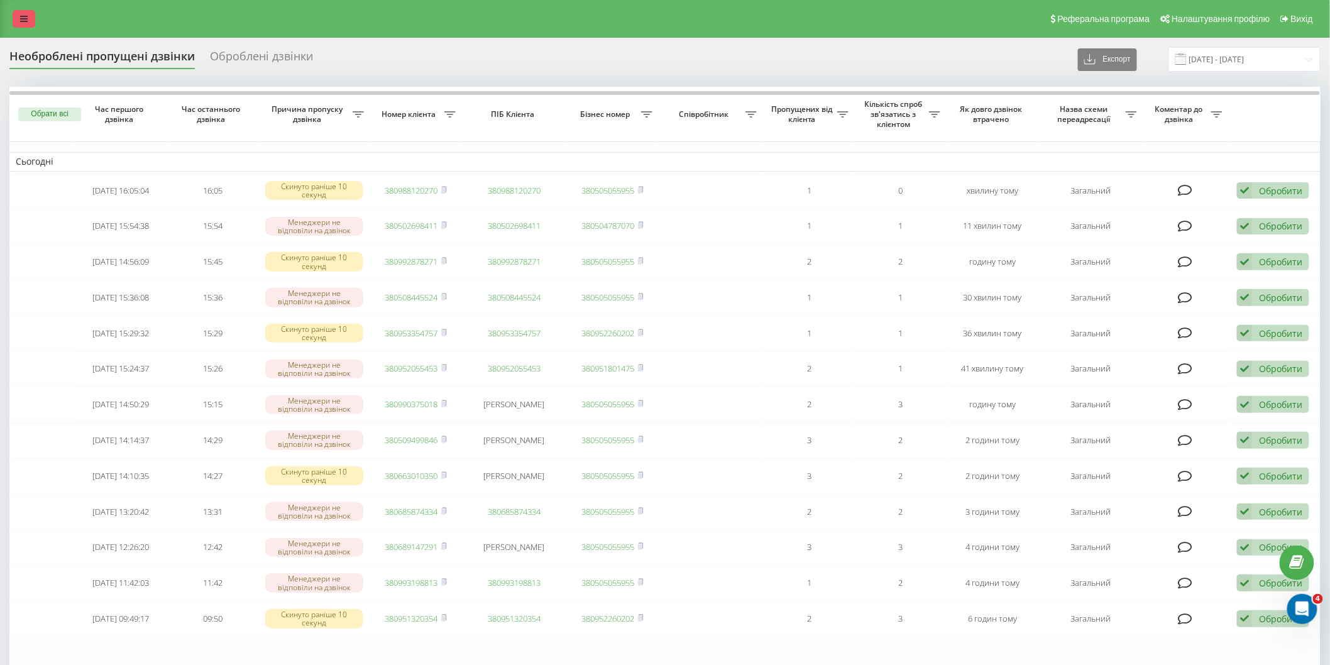
click at [25, 20] on icon at bounding box center [24, 18] width 8 height 9
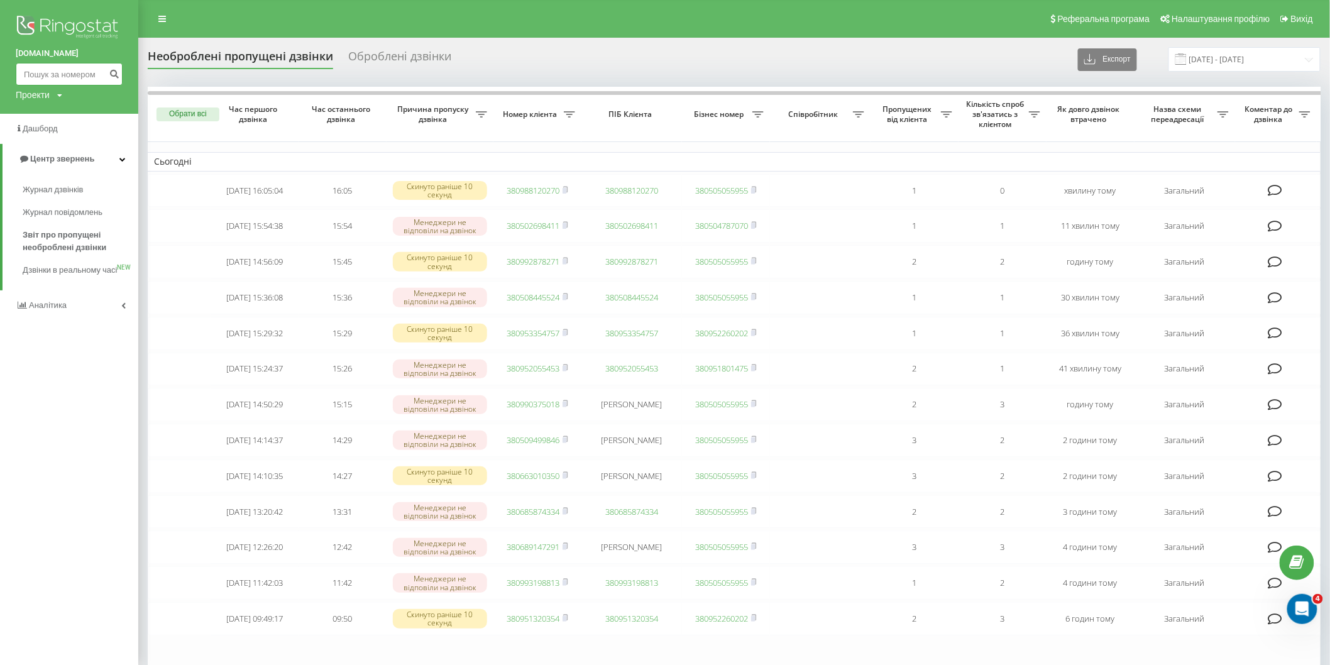
click at [39, 75] on input at bounding box center [69, 74] width 107 height 23
paste input "0681051310"
type input "0681051310"
click at [116, 75] on icon "submit" at bounding box center [114, 73] width 11 height 8
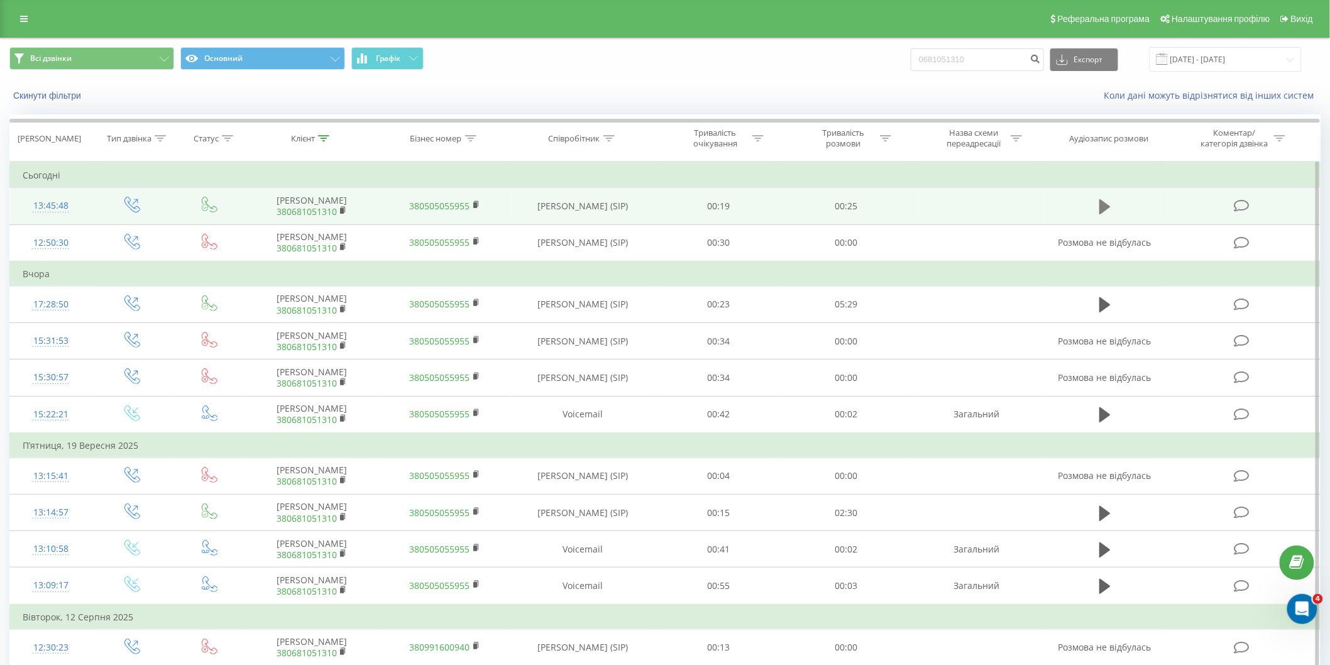
click at [1110, 206] on icon at bounding box center [1104, 206] width 11 height 15
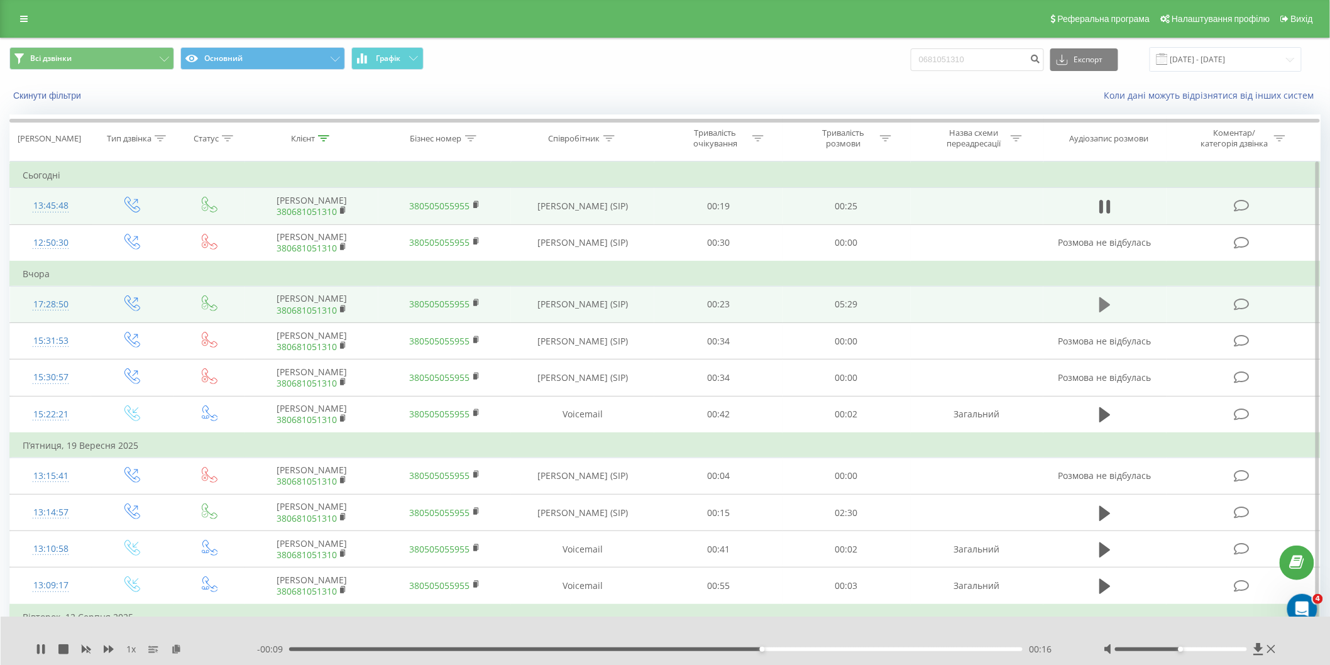
click at [1103, 308] on icon at bounding box center [1104, 304] width 11 height 15
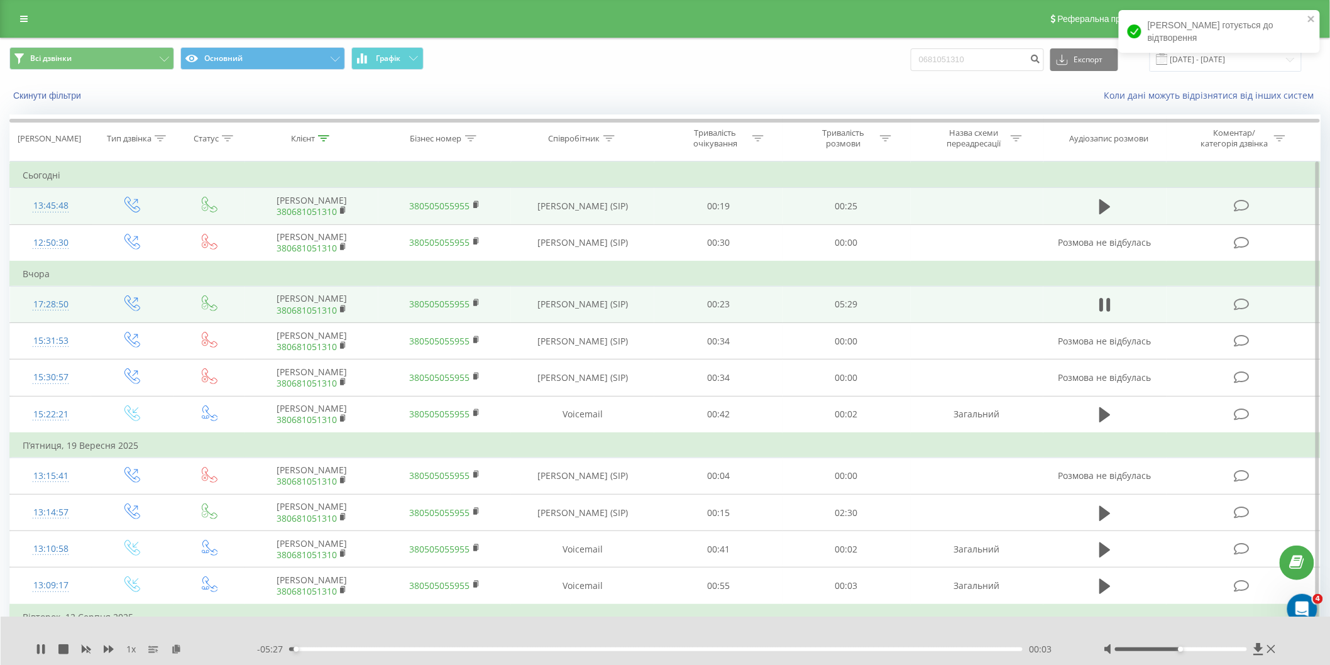
click at [305, 651] on div "00:03" at bounding box center [656, 649] width 734 height 4
click at [319, 649] on div "00:07" at bounding box center [656, 649] width 734 height 4
drag, startPoint x: 334, startPoint y: 649, endPoint x: 355, endPoint y: 649, distance: 20.8
click at [335, 649] on div "00:20" at bounding box center [656, 649] width 734 height 4
drag, startPoint x: 379, startPoint y: 649, endPoint x: 432, endPoint y: 657, distance: 53.4
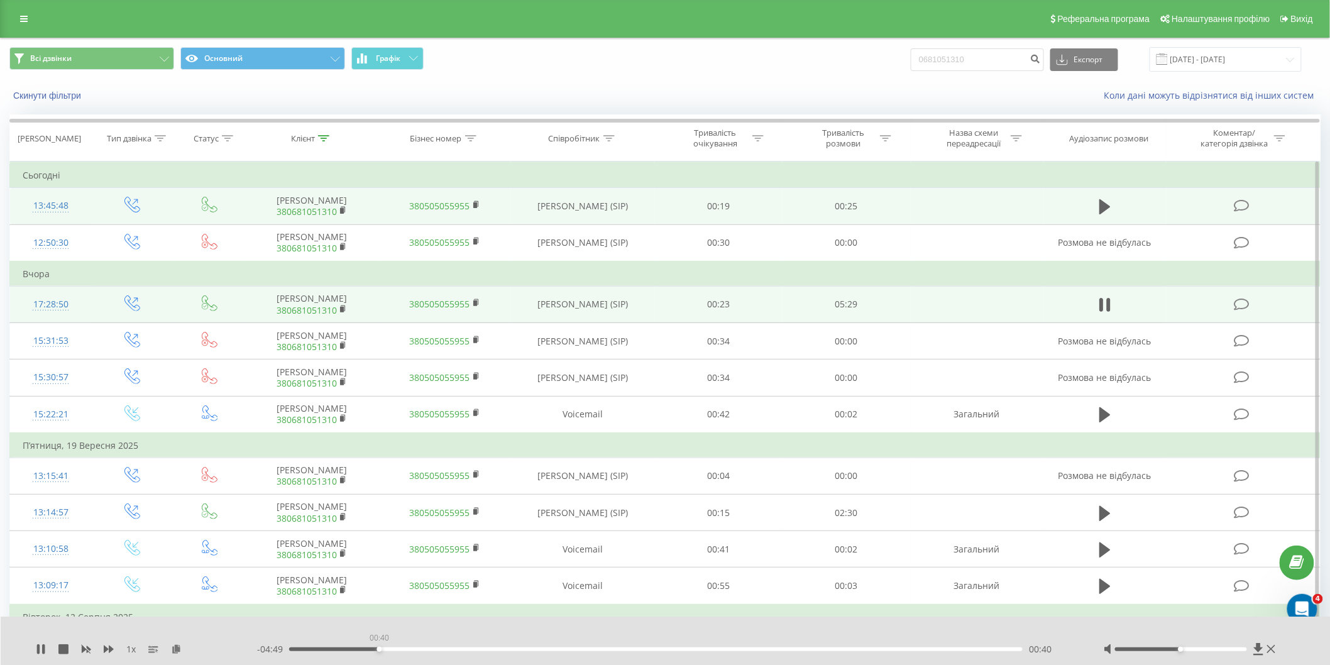
click at [380, 650] on div "00:40" at bounding box center [656, 649] width 734 height 4
drag, startPoint x: 393, startPoint y: 650, endPoint x: 400, endPoint y: 648, distance: 7.8
click at [395, 650] on div "00:46" at bounding box center [656, 649] width 734 height 4
click at [405, 647] on div "00:52" at bounding box center [656, 649] width 734 height 4
click at [420, 649] on div "00:54" at bounding box center [656, 649] width 734 height 4
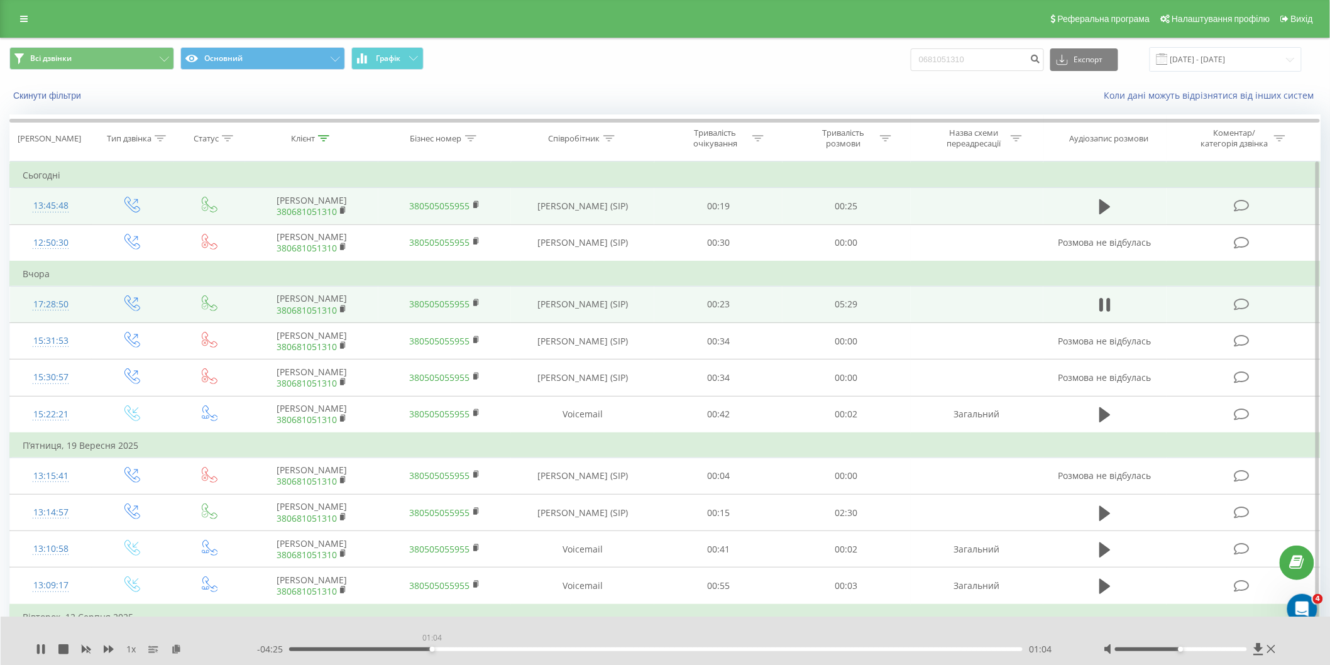
click at [432, 649] on div "01:04" at bounding box center [656, 649] width 734 height 4
click at [441, 648] on div "01:04" at bounding box center [656, 649] width 734 height 4
click at [455, 650] on div "01:09" at bounding box center [656, 649] width 734 height 4
drag, startPoint x: 463, startPoint y: 648, endPoint x: 480, endPoint y: 650, distance: 17.7
click at [463, 648] on div "01:15" at bounding box center [656, 649] width 734 height 4
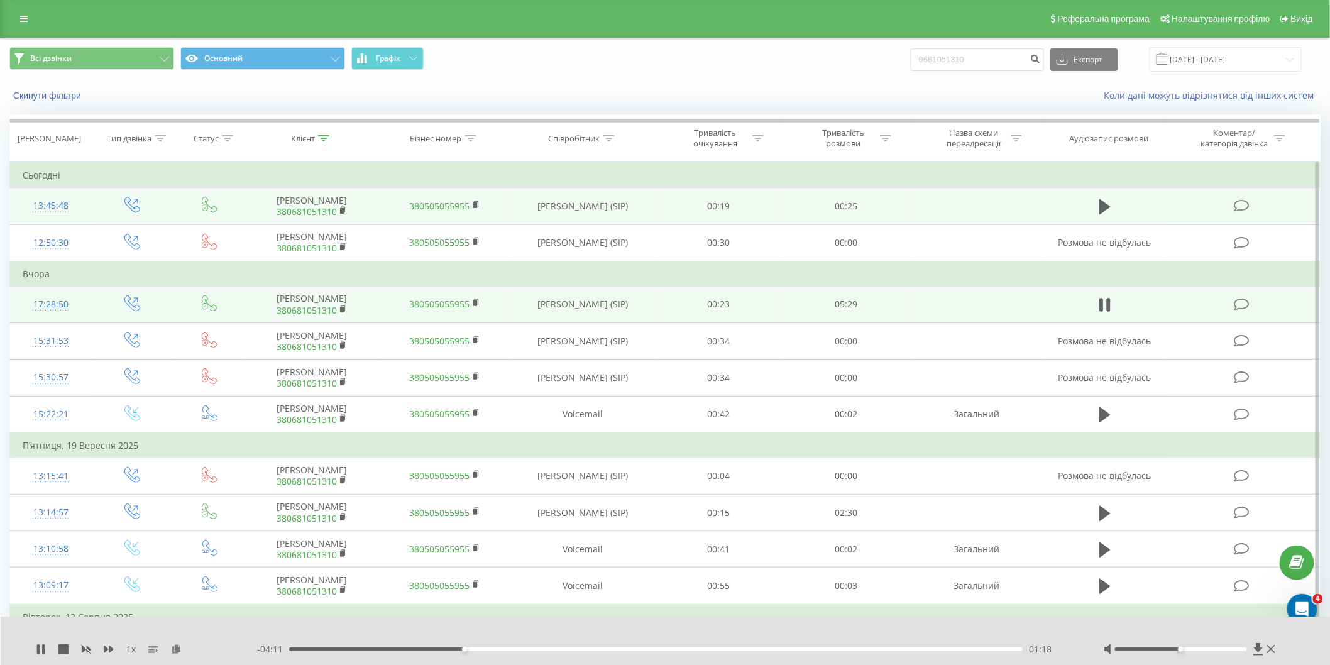
click at [475, 650] on div "01:18" at bounding box center [656, 649] width 734 height 4
click at [510, 650] on div "01:36" at bounding box center [656, 649] width 734 height 4
click at [515, 648] on div "01:39" at bounding box center [656, 649] width 734 height 4
click at [41, 649] on icon at bounding box center [41, 649] width 10 height 10
click at [21, 18] on icon at bounding box center [24, 18] width 8 height 9
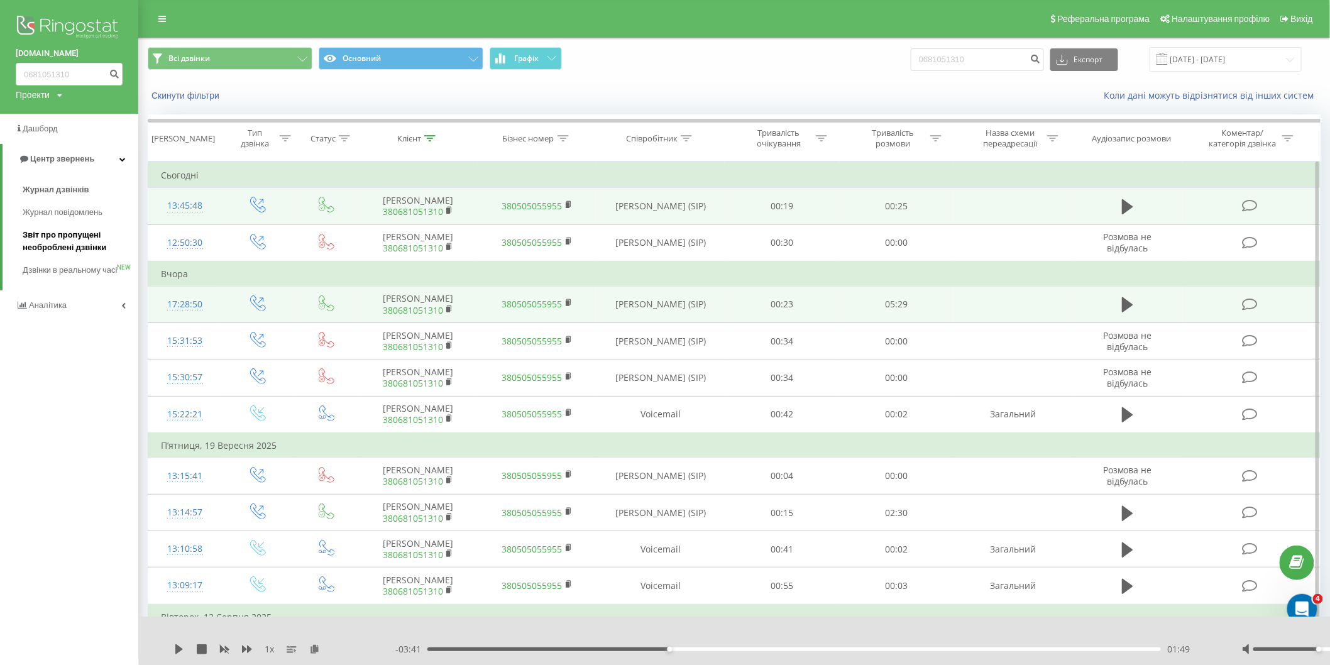
click at [33, 243] on span "Звіт про пропущені необроблені дзвінки" at bounding box center [77, 241] width 109 height 25
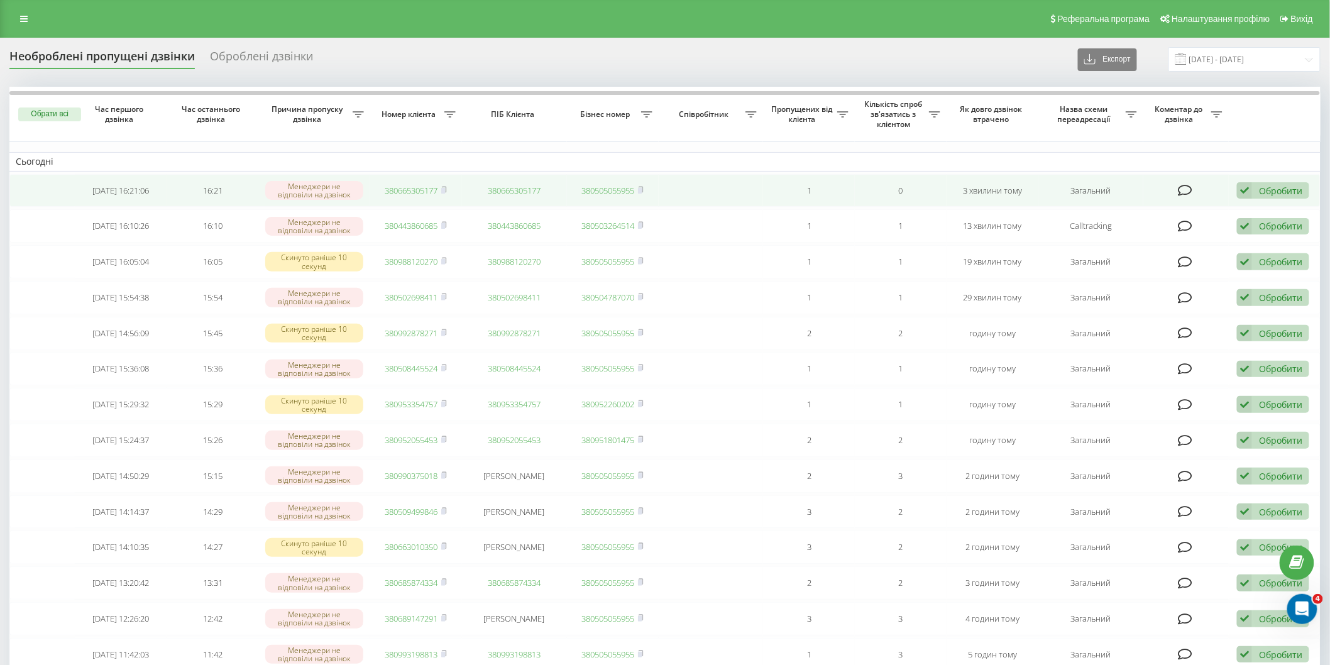
click at [390, 186] on link "380665305177" at bounding box center [411, 190] width 53 height 11
click at [396, 189] on link "380685374385" at bounding box center [411, 190] width 53 height 11
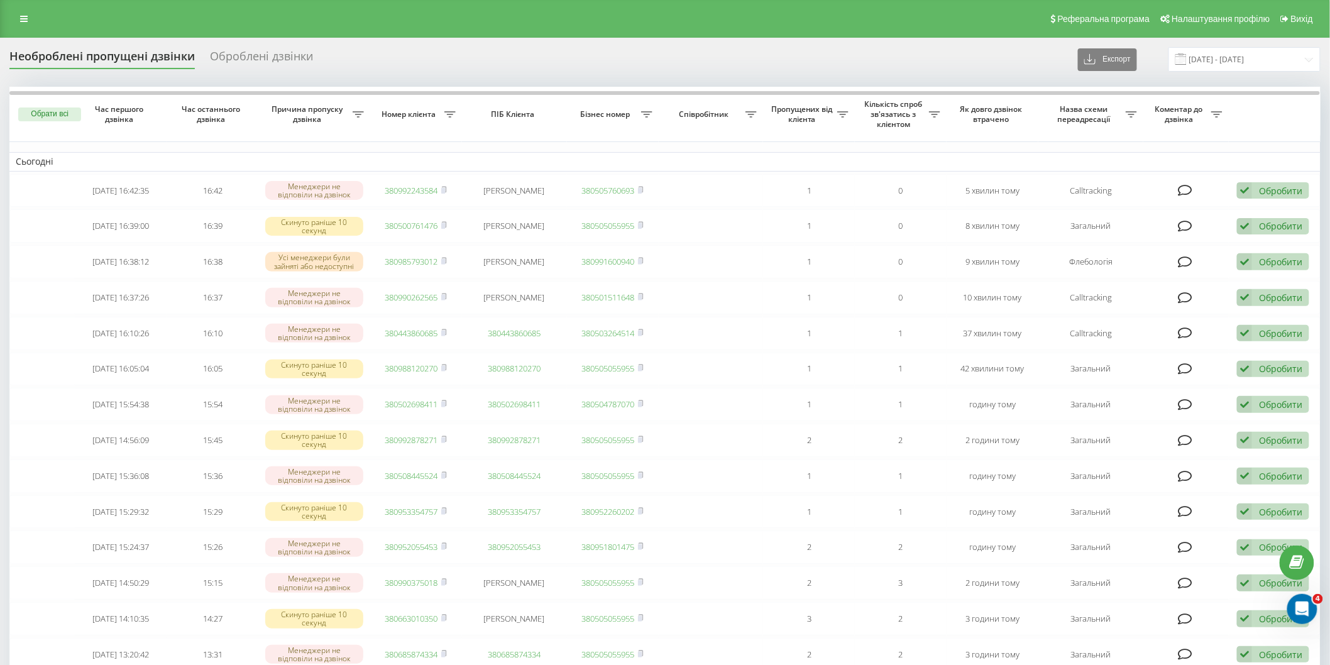
click at [23, 8] on div "Реферальна програма Налаштування профілю Вихід" at bounding box center [665, 19] width 1330 height 38
click at [30, 13] on link at bounding box center [24, 19] width 23 height 18
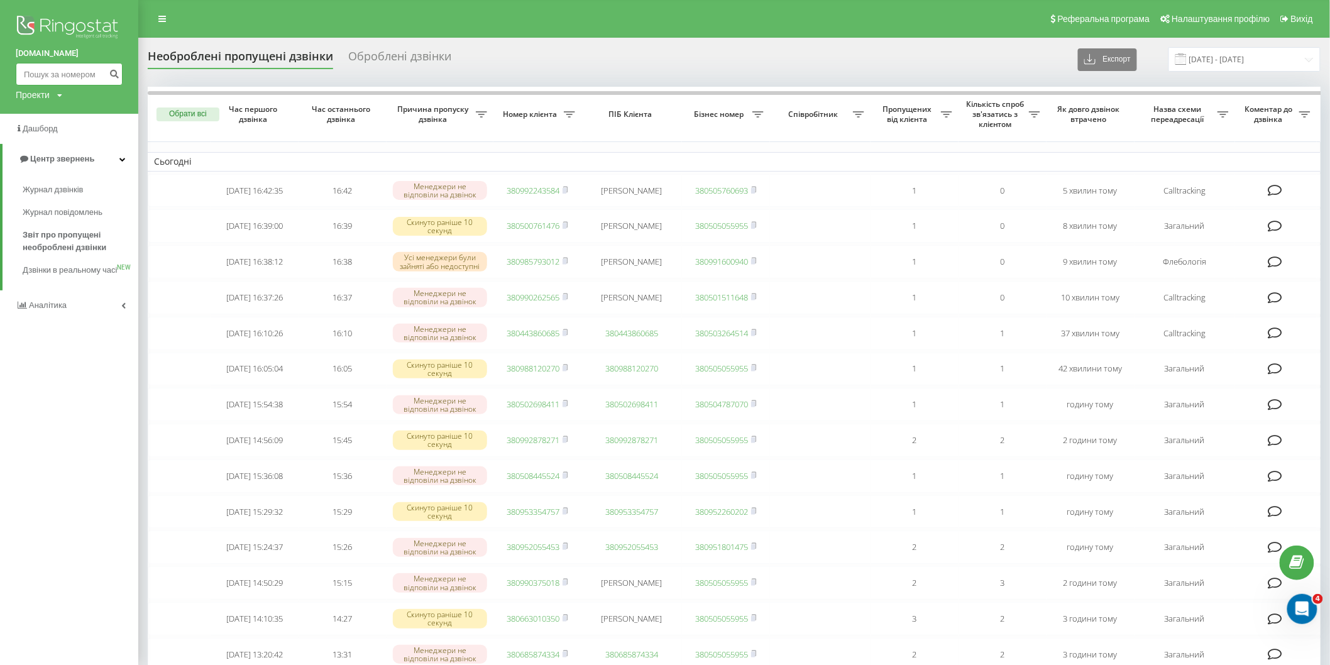
click at [51, 73] on input at bounding box center [69, 74] width 107 height 23
paste input "0681256938"
type input "0681256938"
click at [119, 70] on button "submit" at bounding box center [114, 74] width 17 height 23
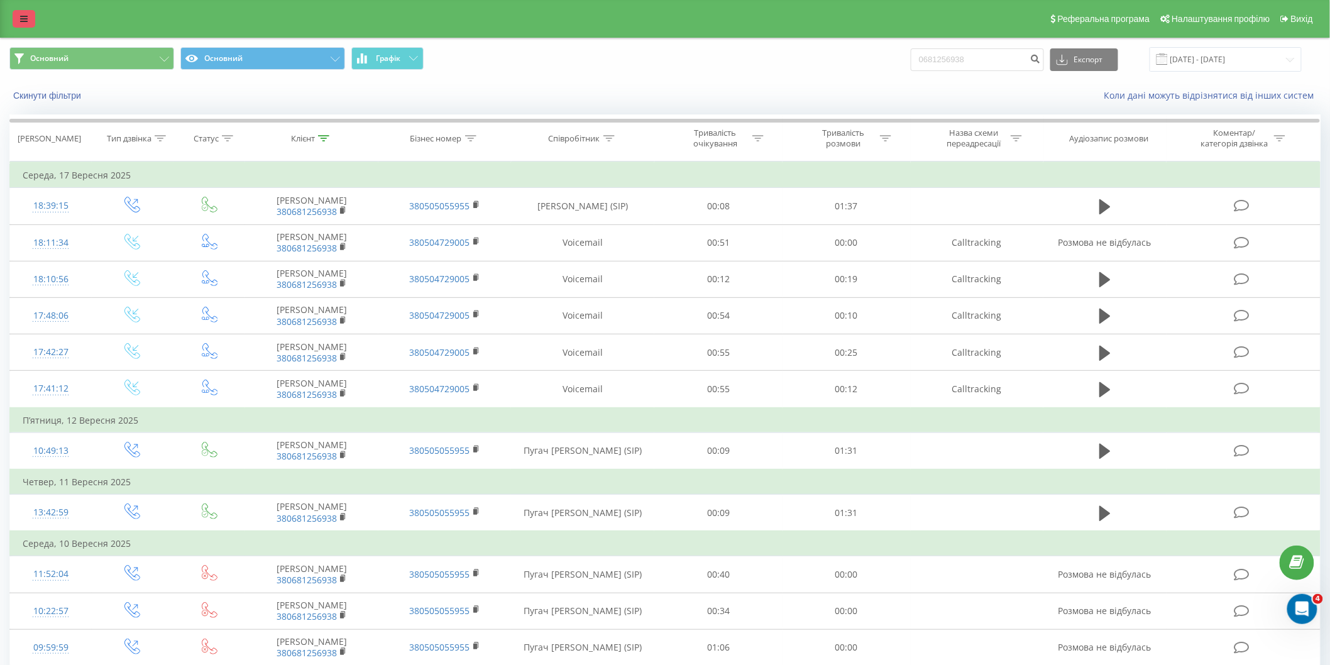
click at [28, 13] on link at bounding box center [24, 19] width 23 height 18
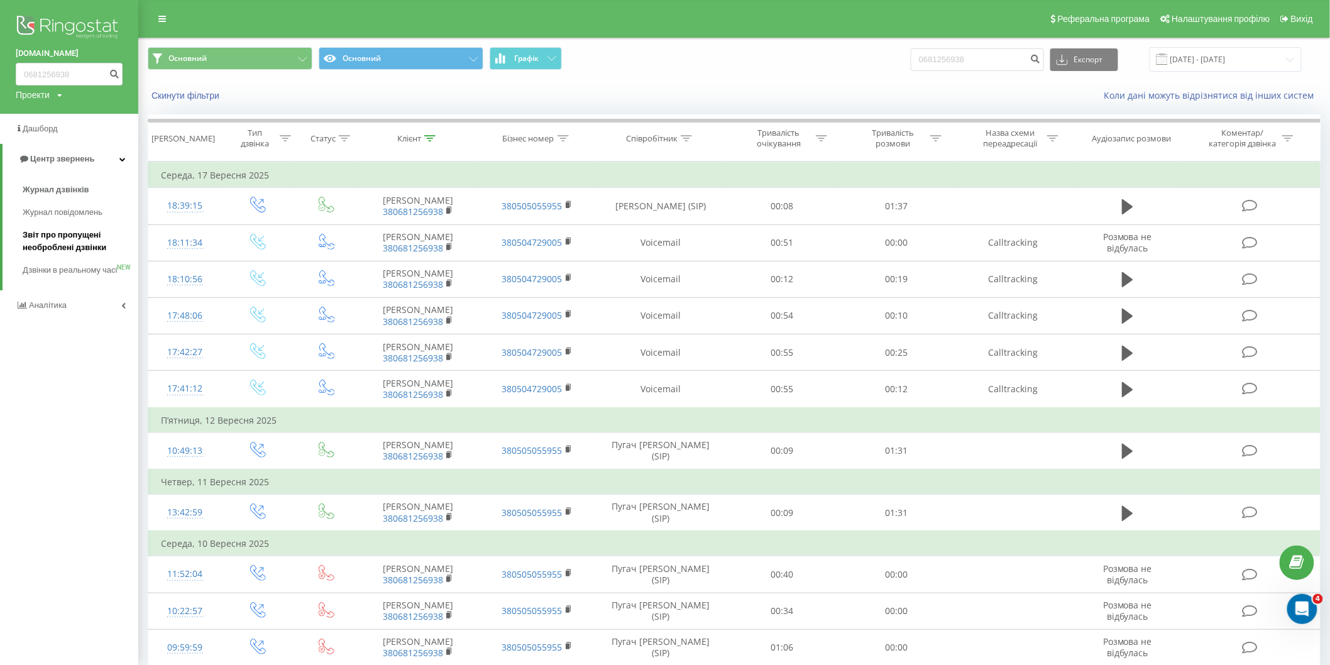
click at [65, 229] on span "Звіт про пропущені необроблені дзвінки" at bounding box center [77, 241] width 109 height 25
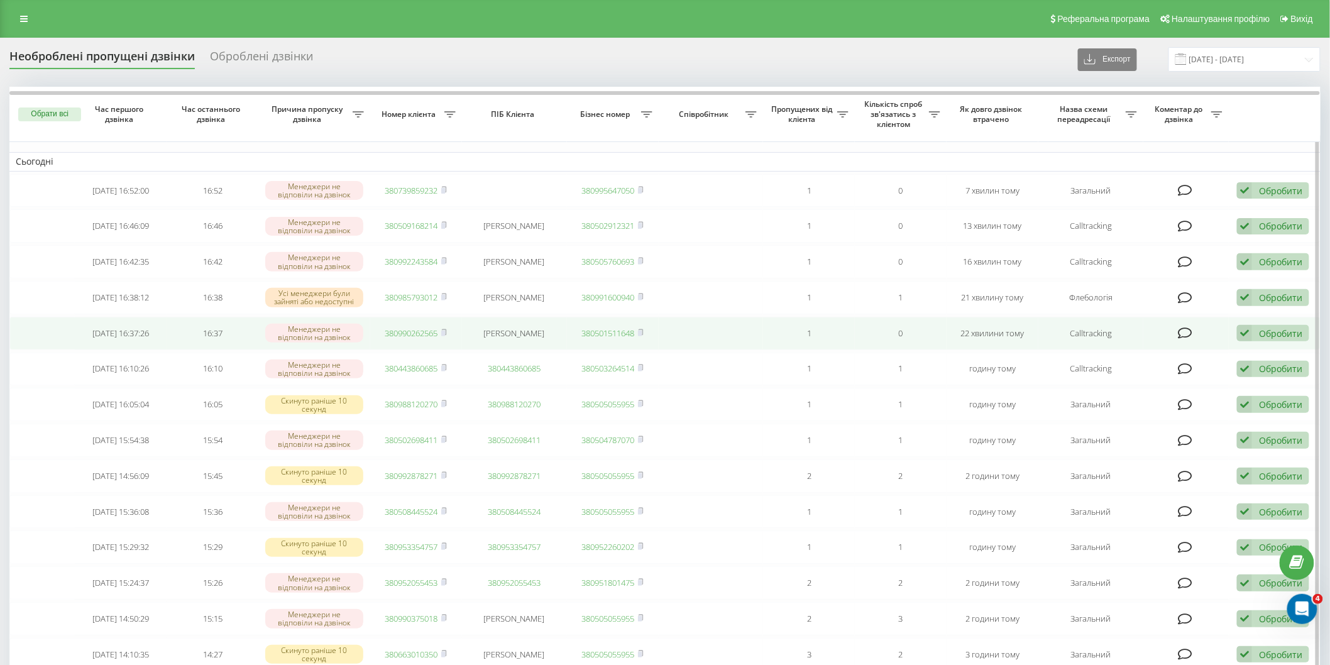
click at [413, 332] on link "380990262565" at bounding box center [411, 332] width 53 height 11
